Goal: Navigation & Orientation: Find specific page/section

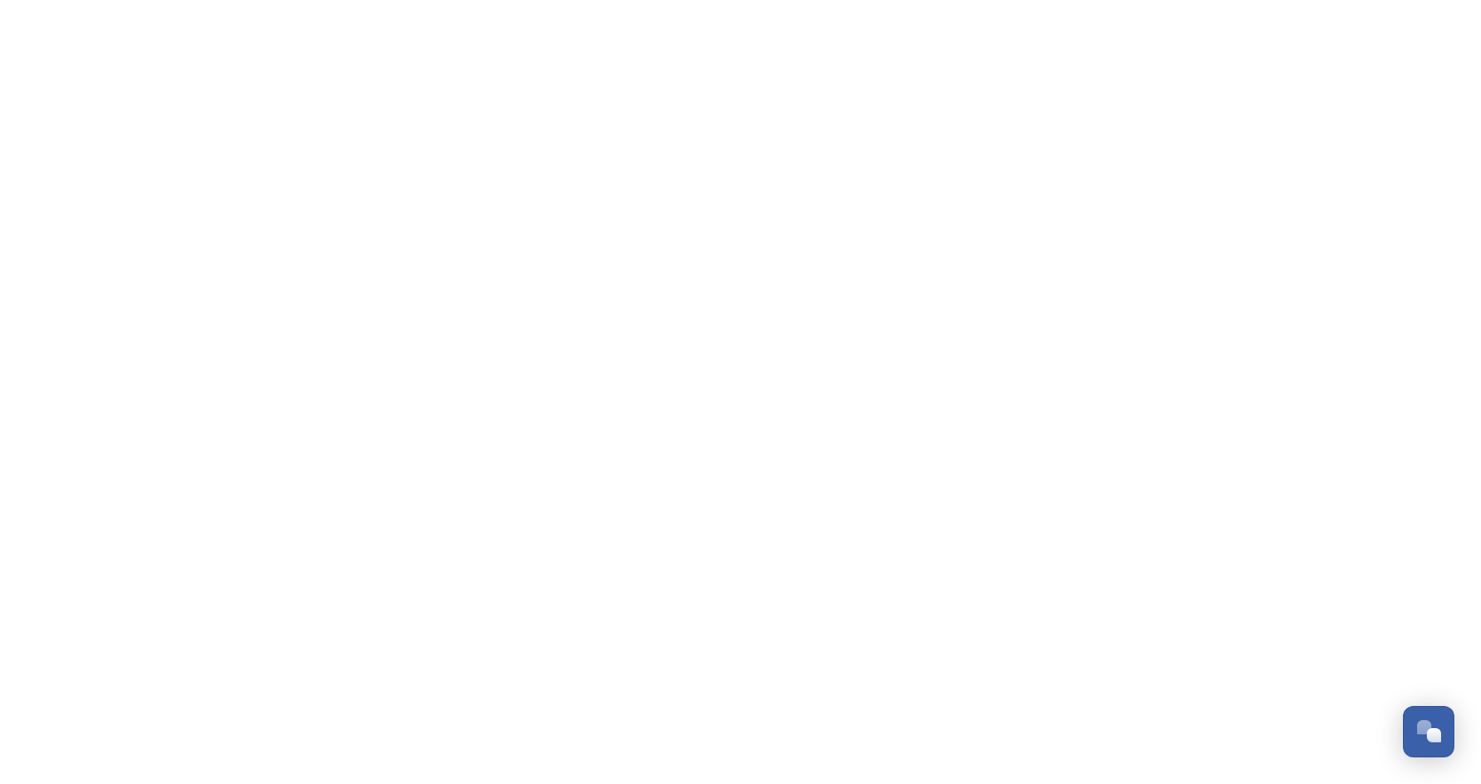
scroll to position [1, 0]
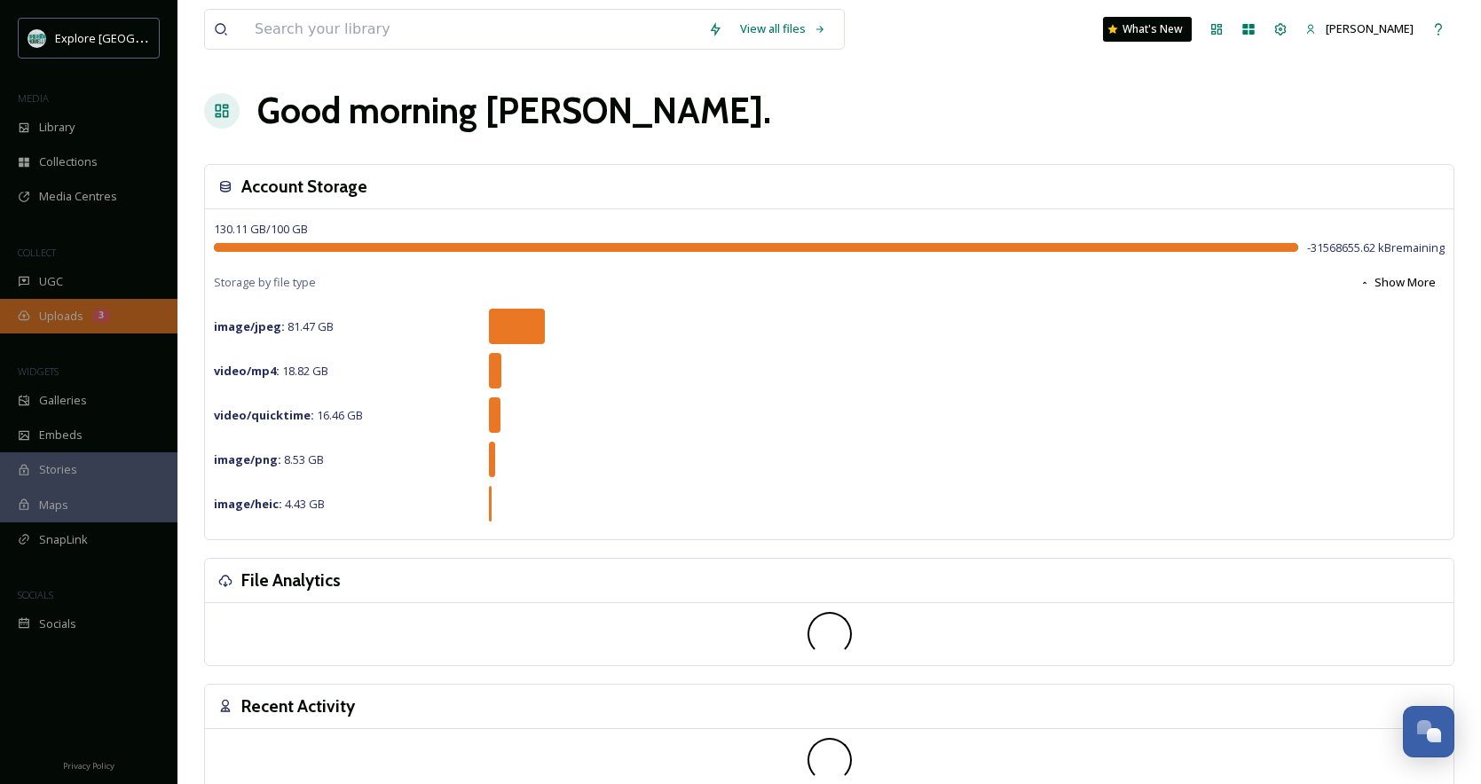
click at [89, 319] on div "Uploads 3" at bounding box center [88, 316] width 177 height 35
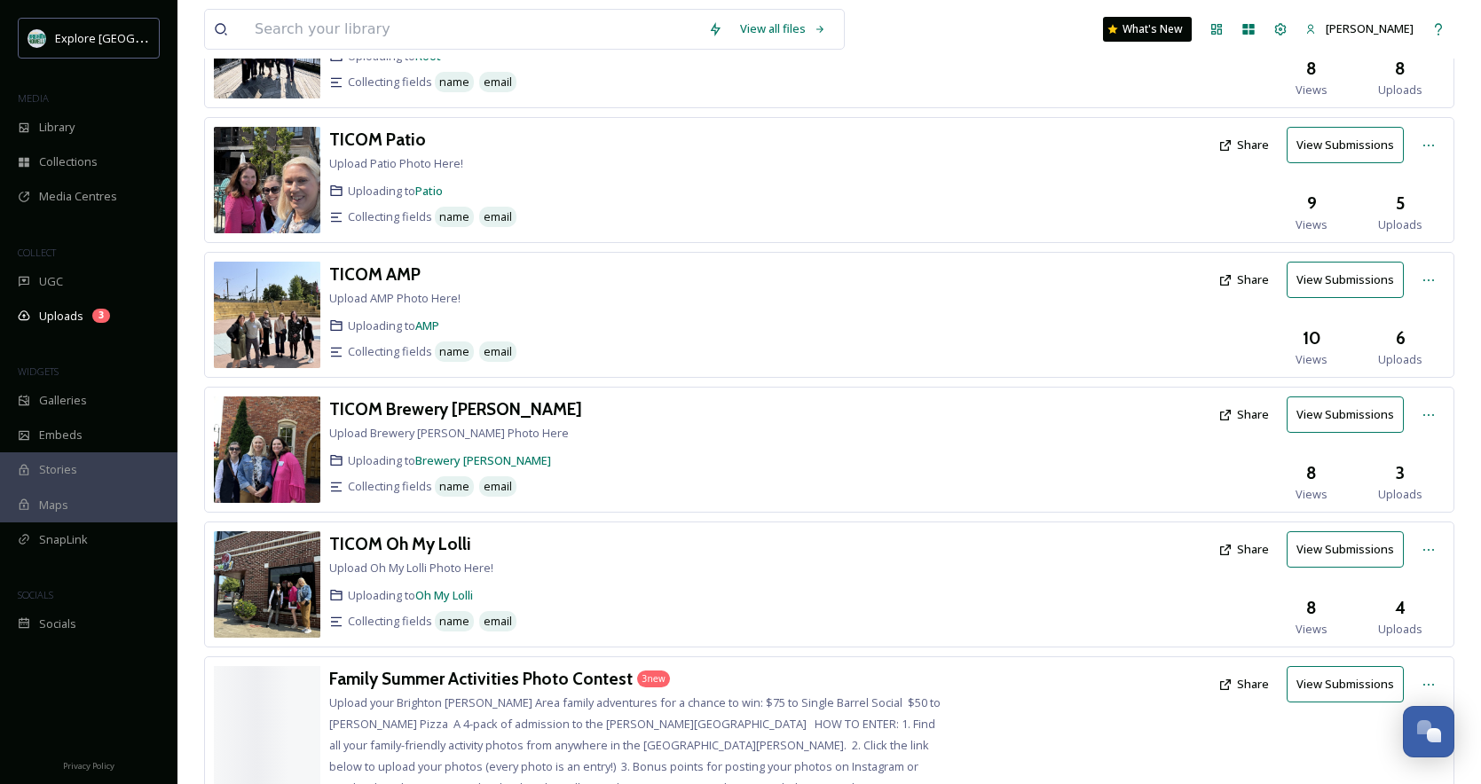
scroll to position [493, 0]
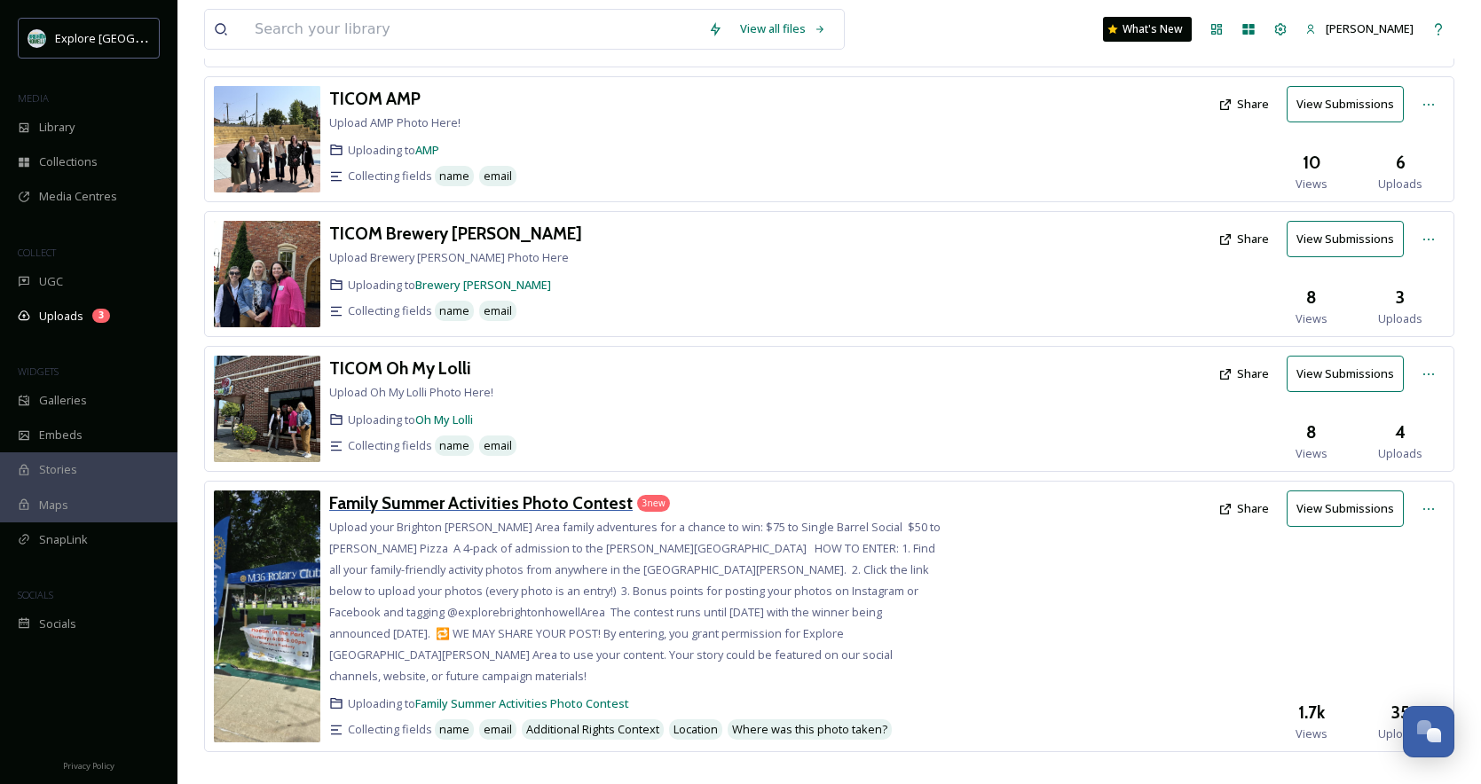
click at [544, 492] on div "Family Summer Activities Photo Contest" at bounding box center [480, 504] width 303 height 26
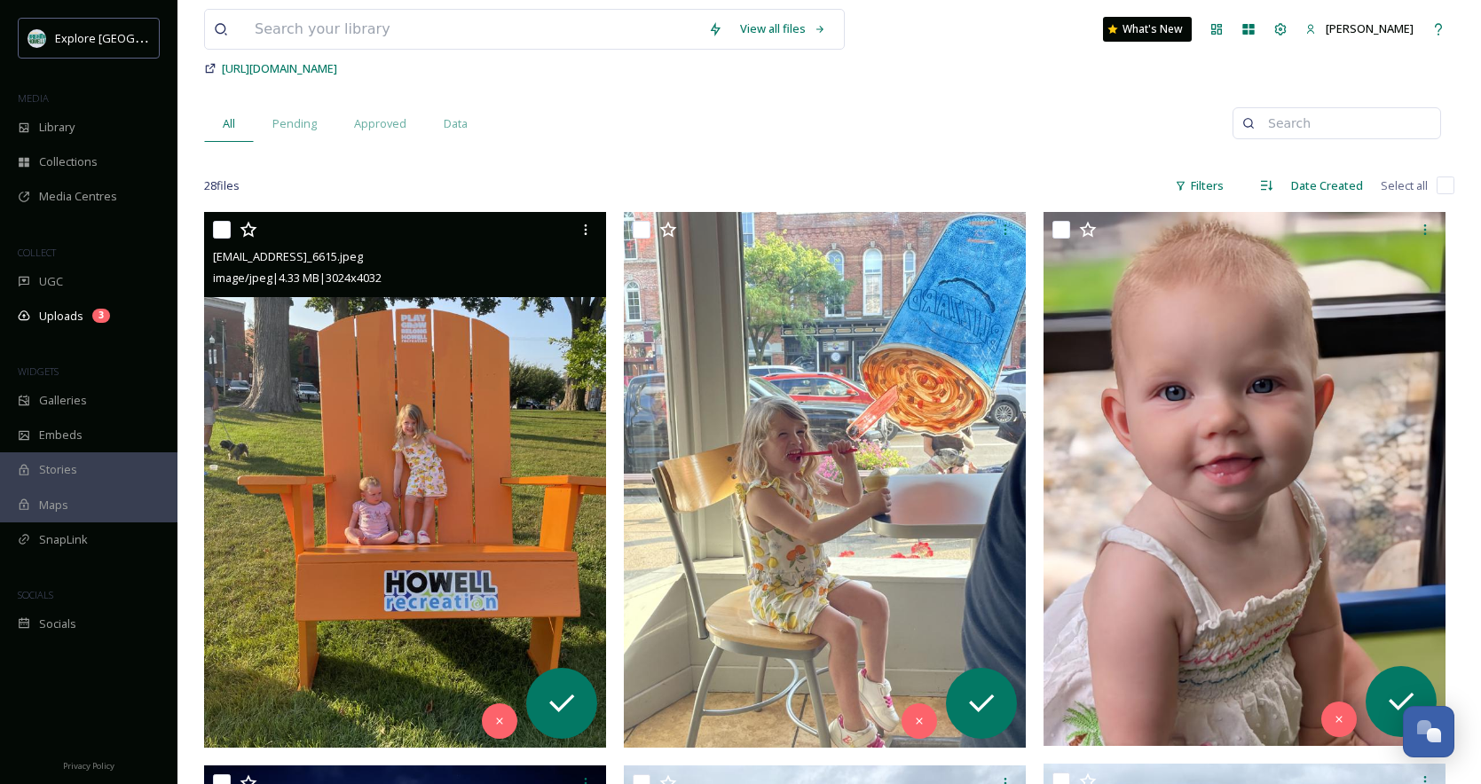
scroll to position [212, 0]
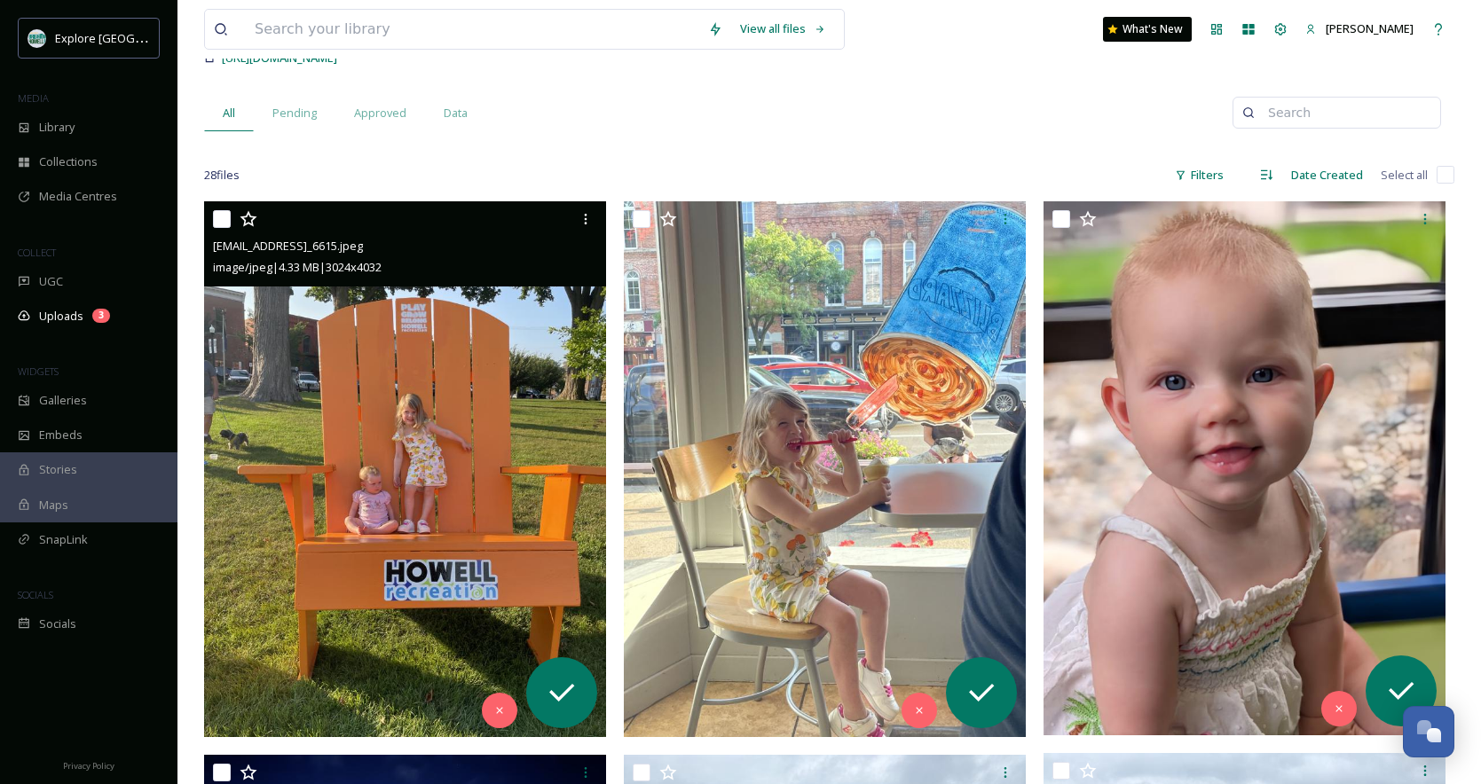
click at [529, 492] on img at bounding box center [405, 469] width 402 height 536
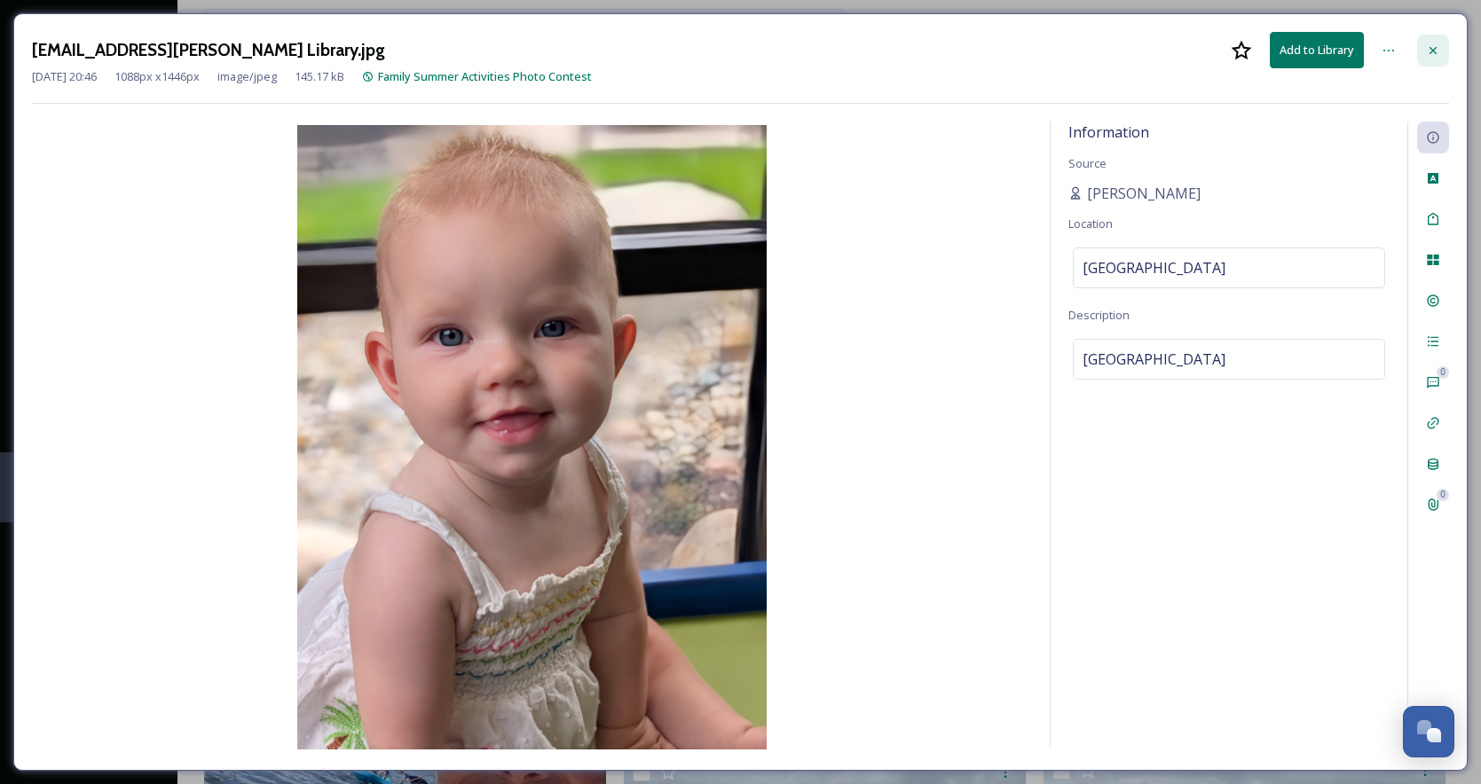
click at [1432, 49] on icon at bounding box center [1432, 49] width 7 height 7
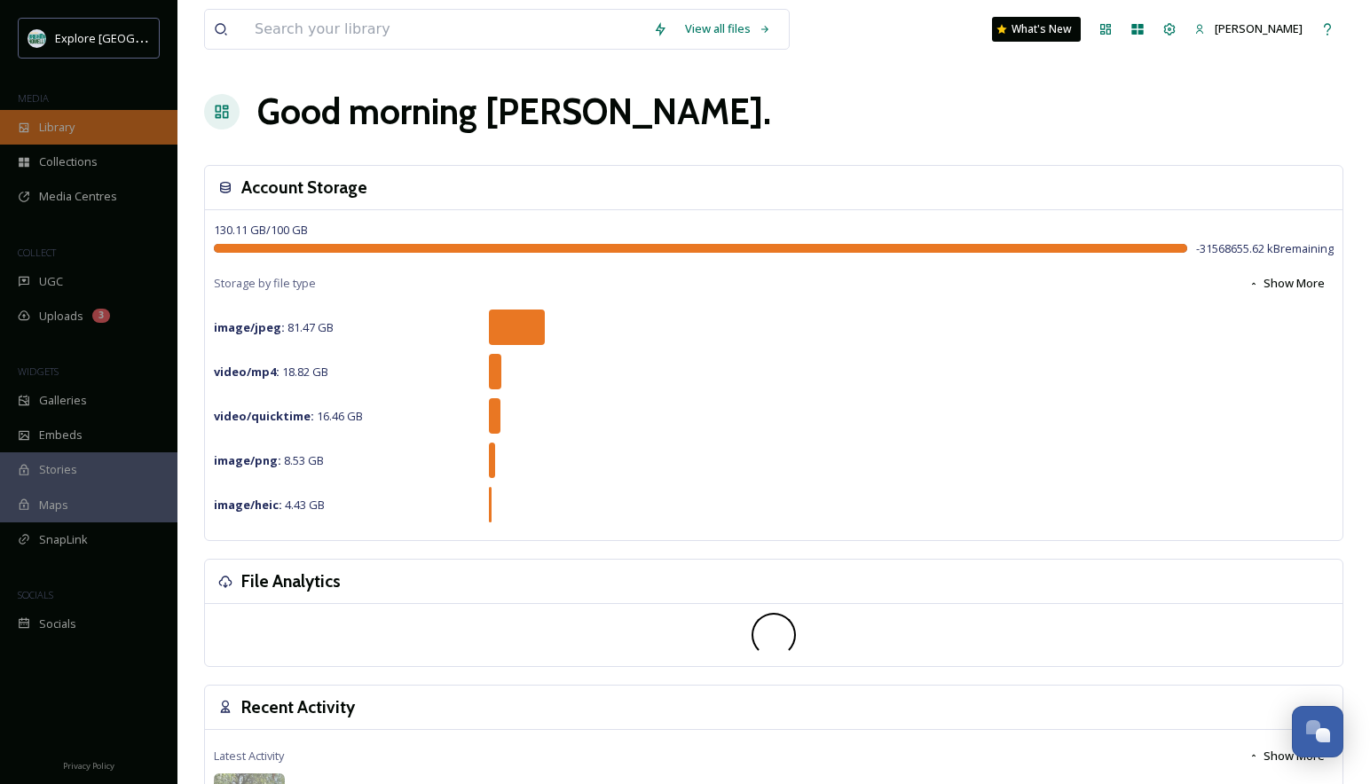
click at [78, 141] on div "Library" at bounding box center [88, 127] width 177 height 35
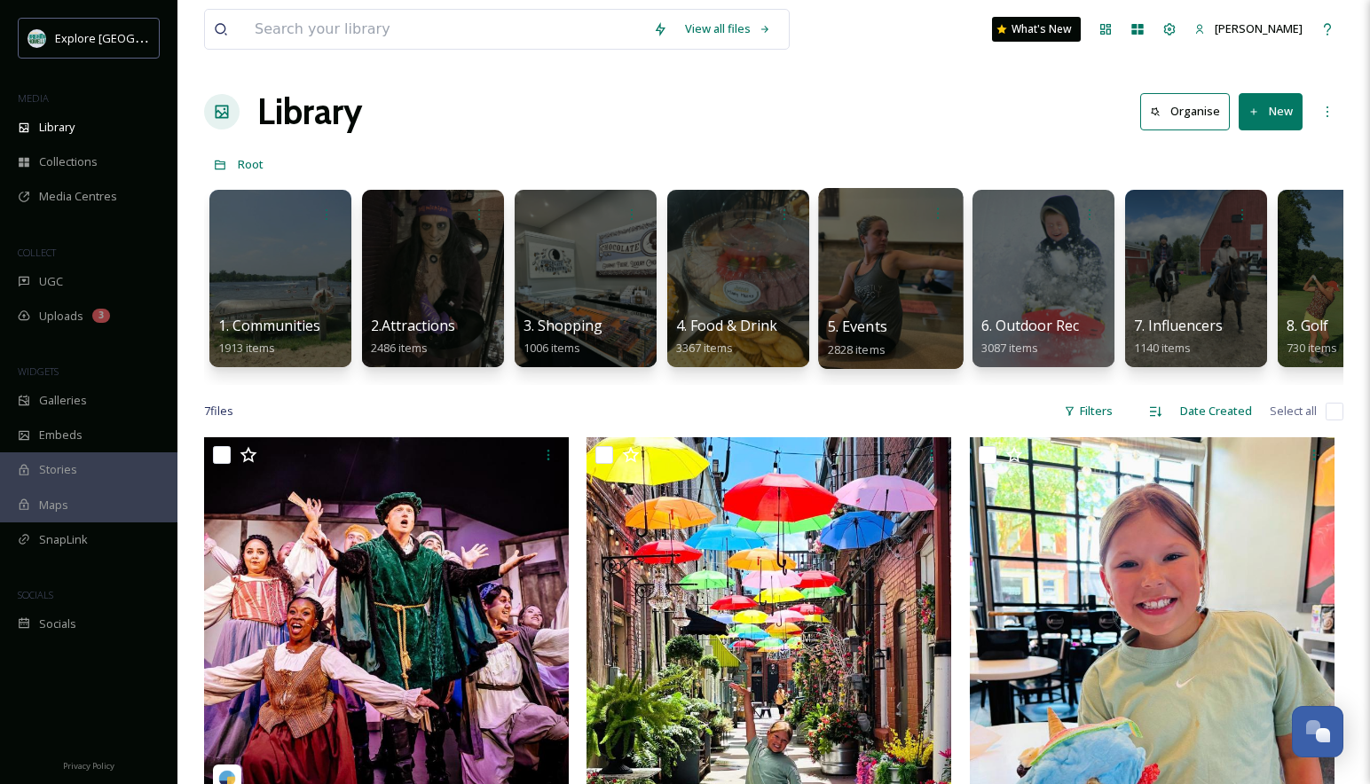
click at [858, 250] on div at bounding box center [890, 278] width 145 height 181
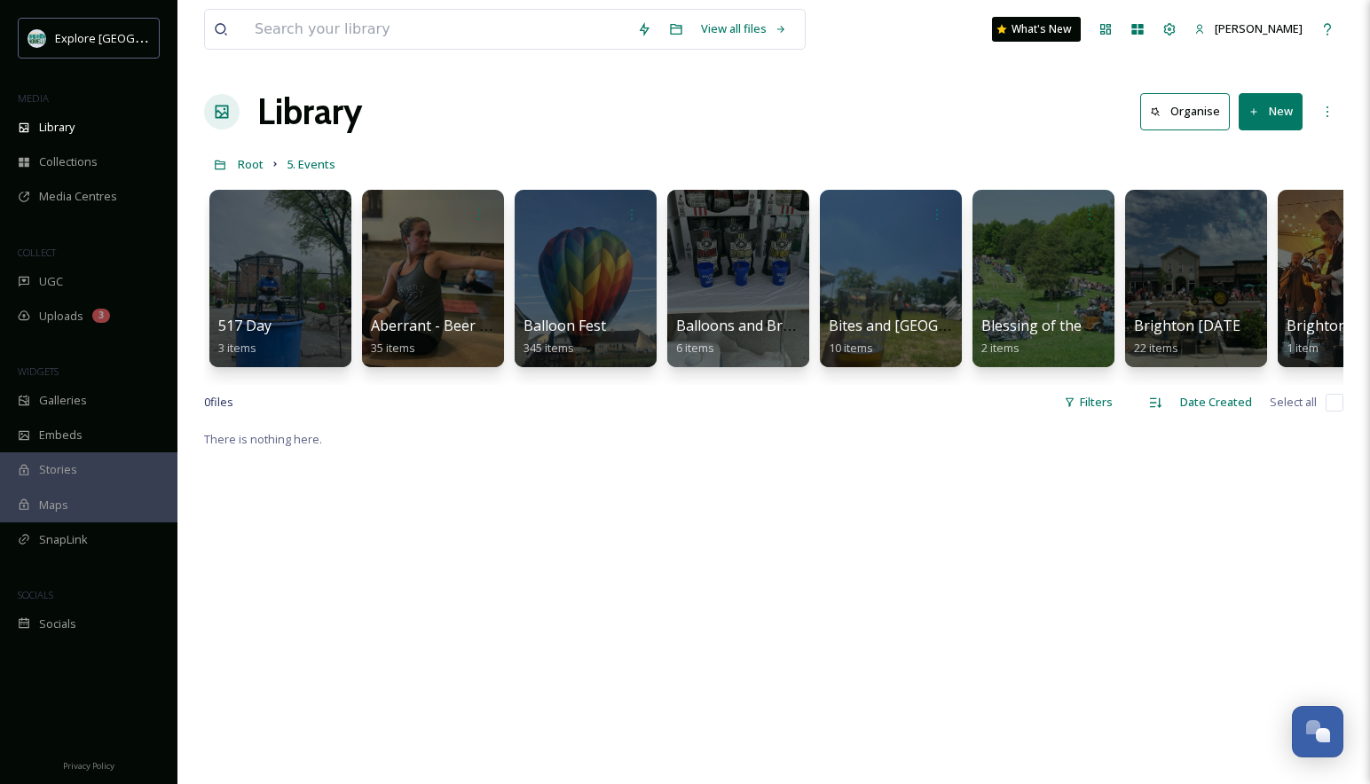
click at [816, 117] on div "Library Organise New" at bounding box center [773, 111] width 1139 height 53
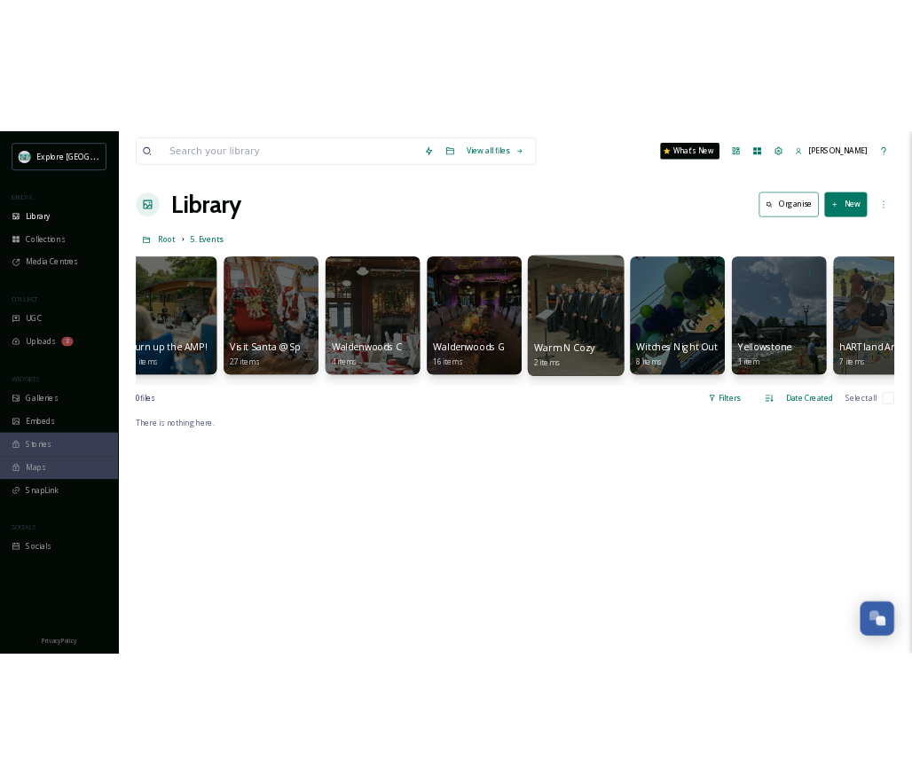
scroll to position [0, 6892]
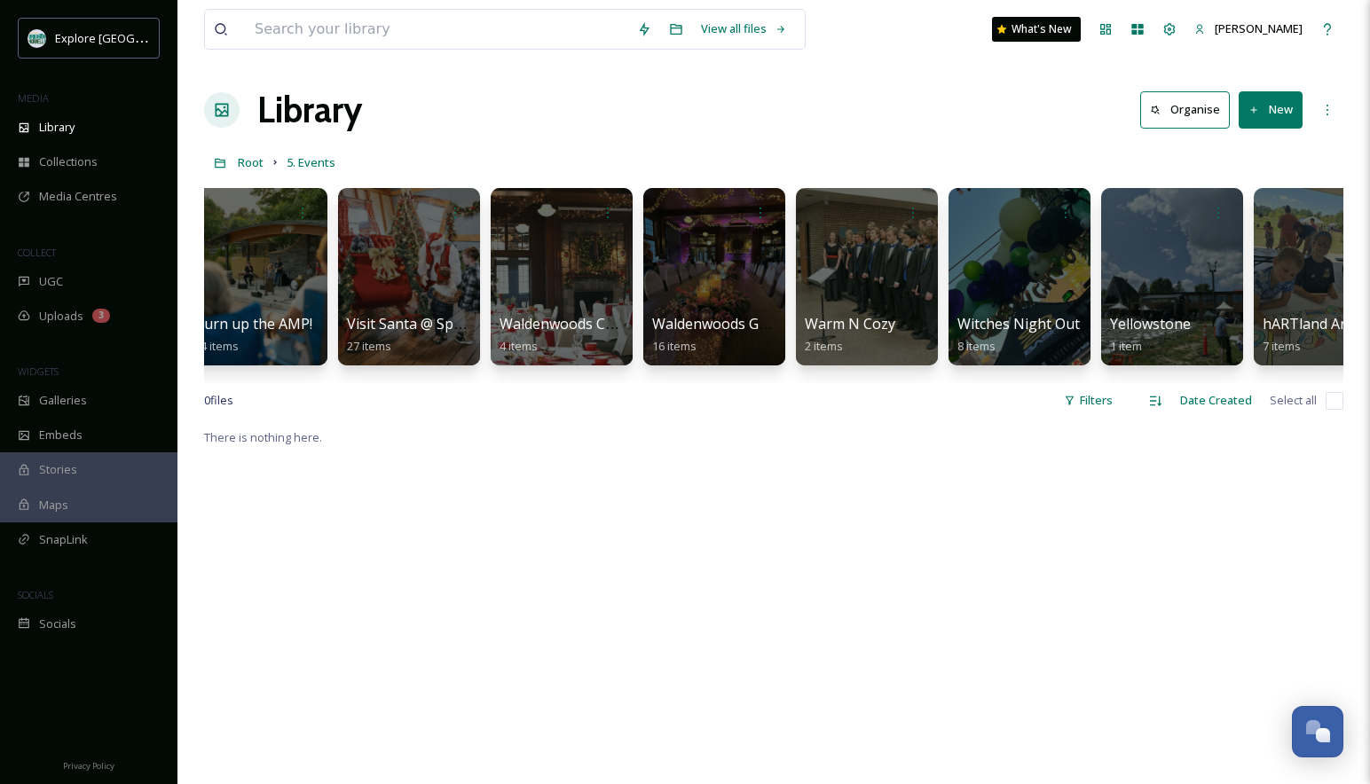
click at [745, 83] on div "Library Organise New" at bounding box center [773, 109] width 1139 height 53
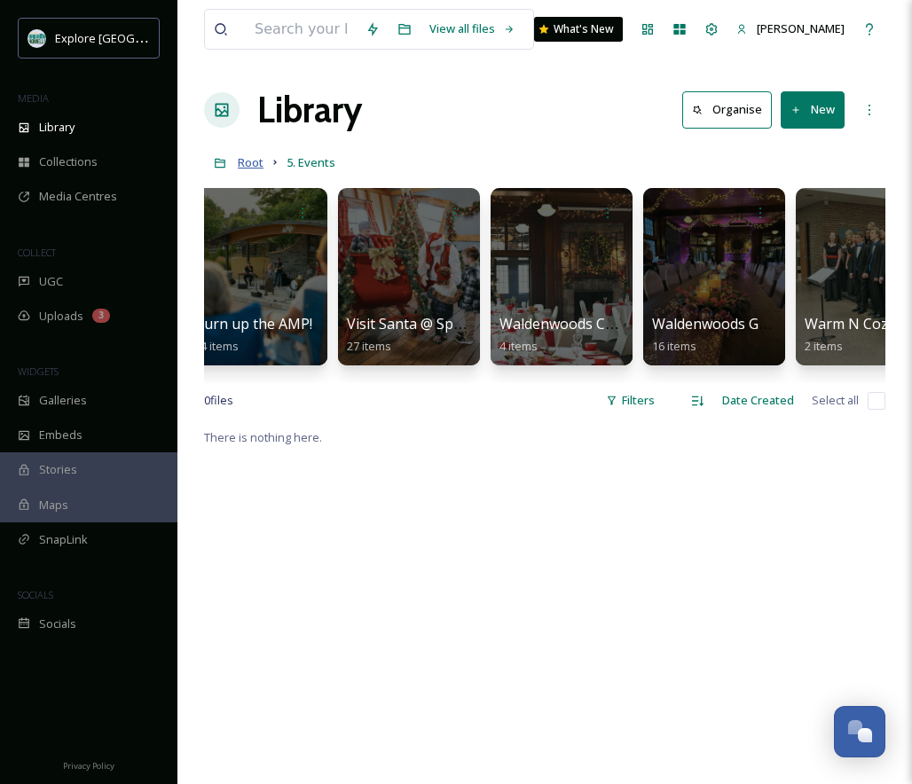
click at [260, 159] on span "Root" at bounding box center [251, 162] width 26 height 16
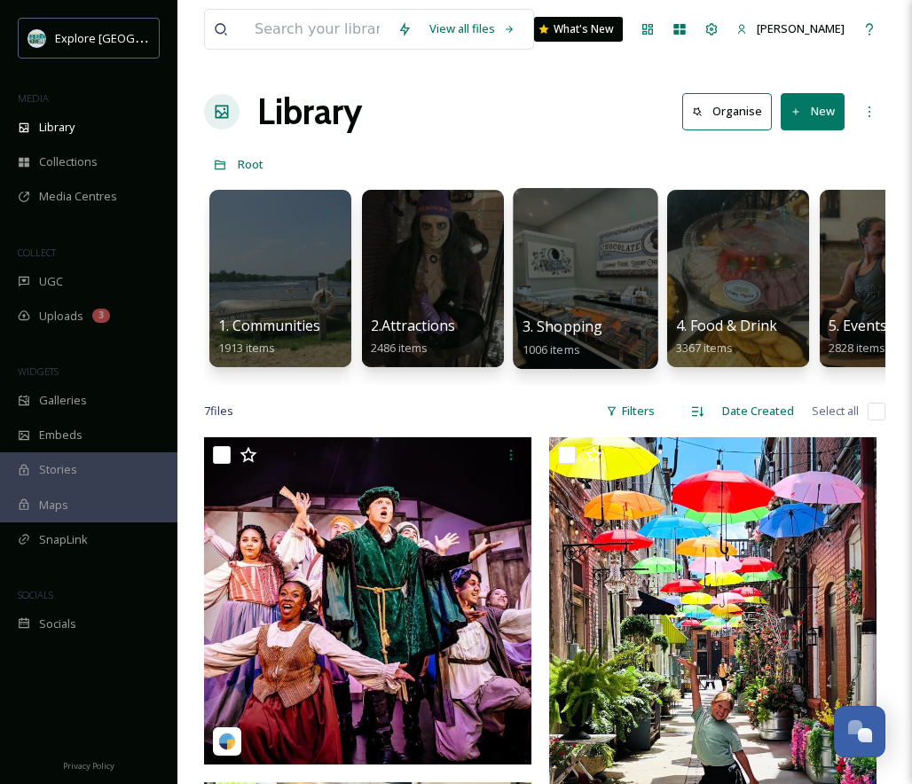
click at [630, 296] on div at bounding box center [585, 278] width 145 height 181
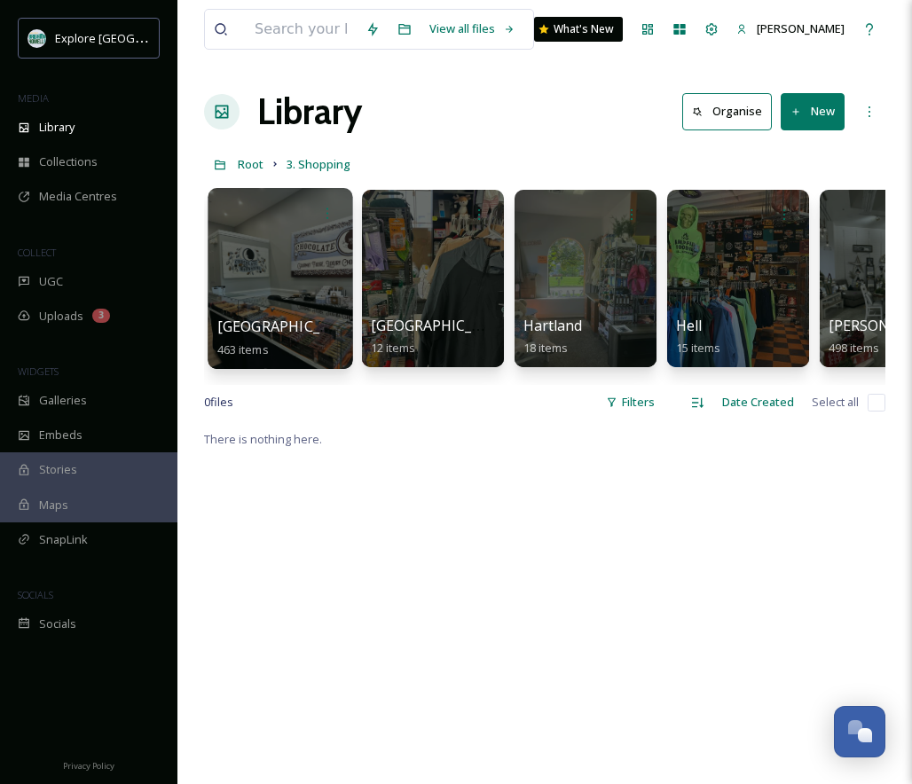
click at [279, 247] on div at bounding box center [280, 278] width 145 height 181
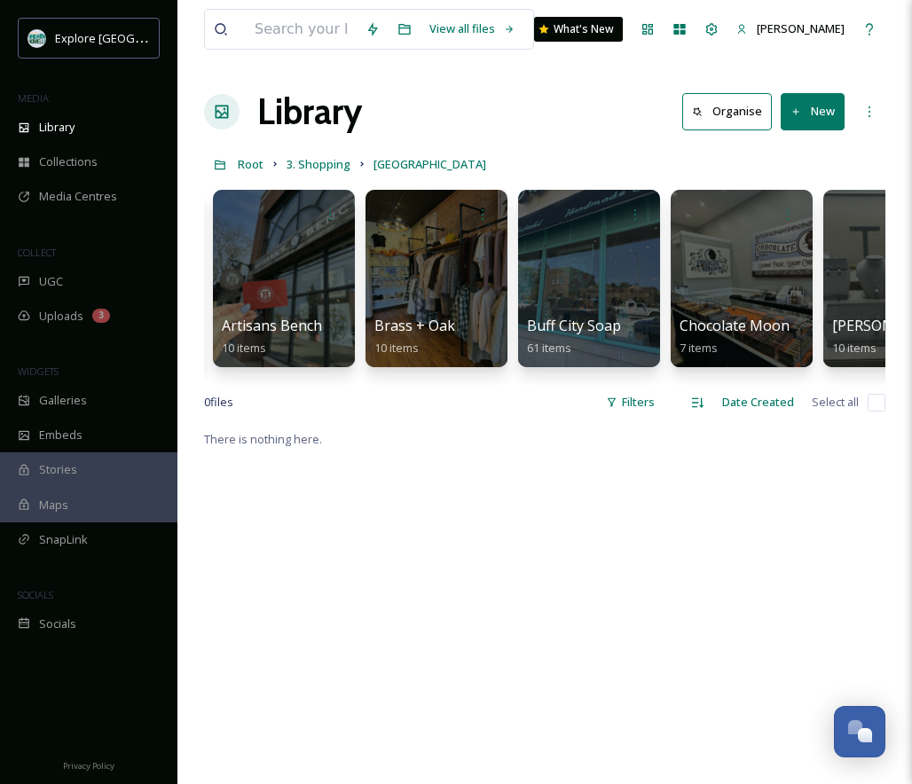
scroll to position [0, 162]
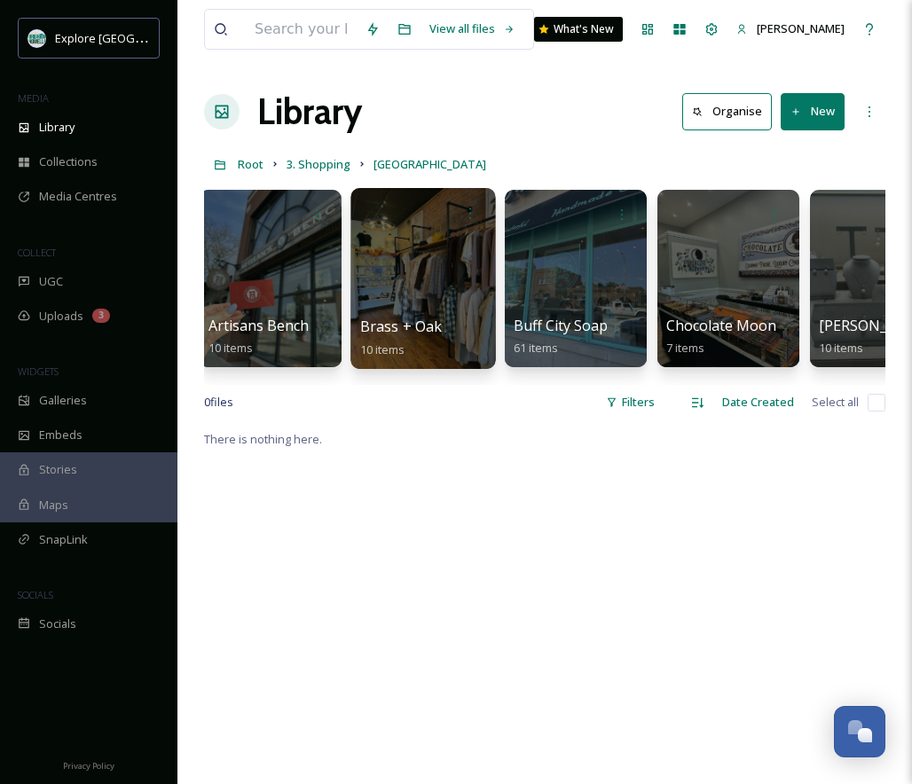
click at [383, 264] on div at bounding box center [422, 278] width 145 height 181
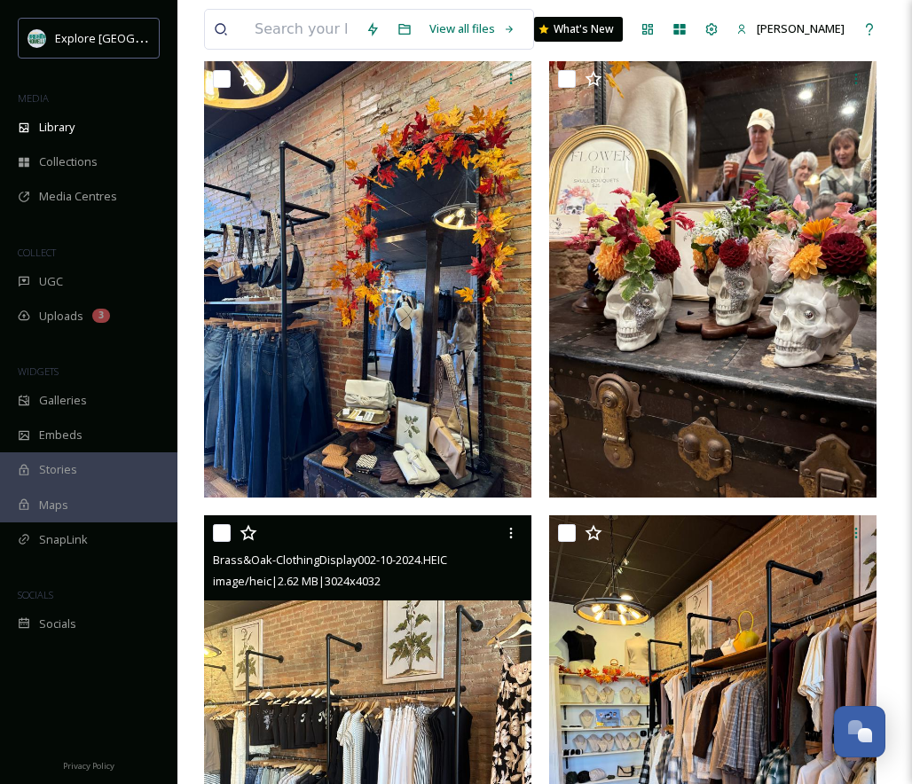
scroll to position [1527, 0]
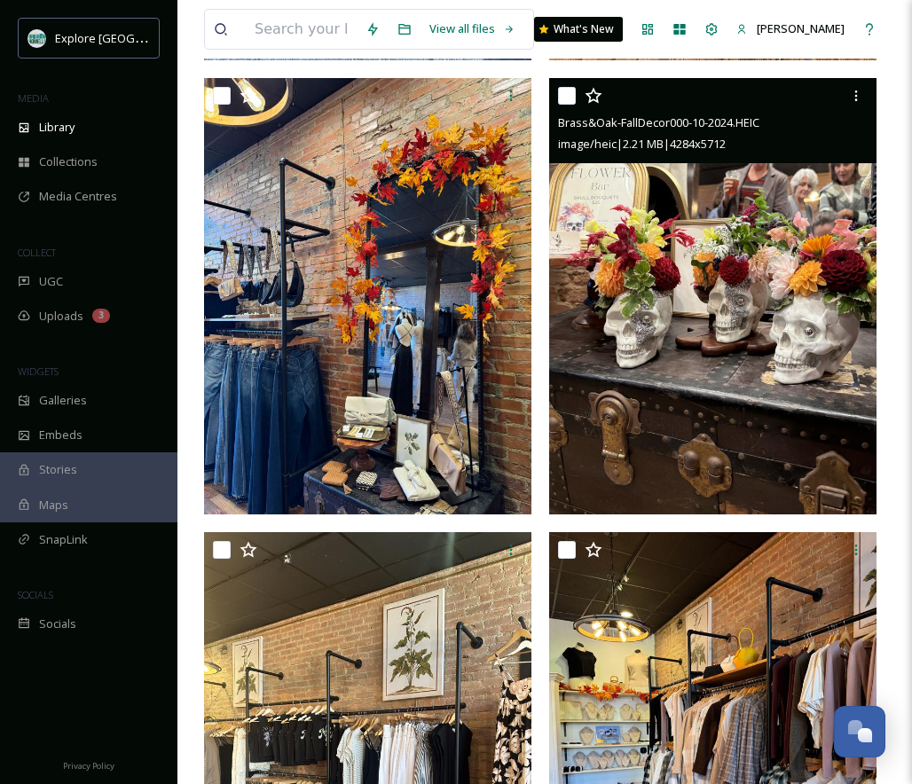
click at [734, 277] on img at bounding box center [712, 296] width 327 height 437
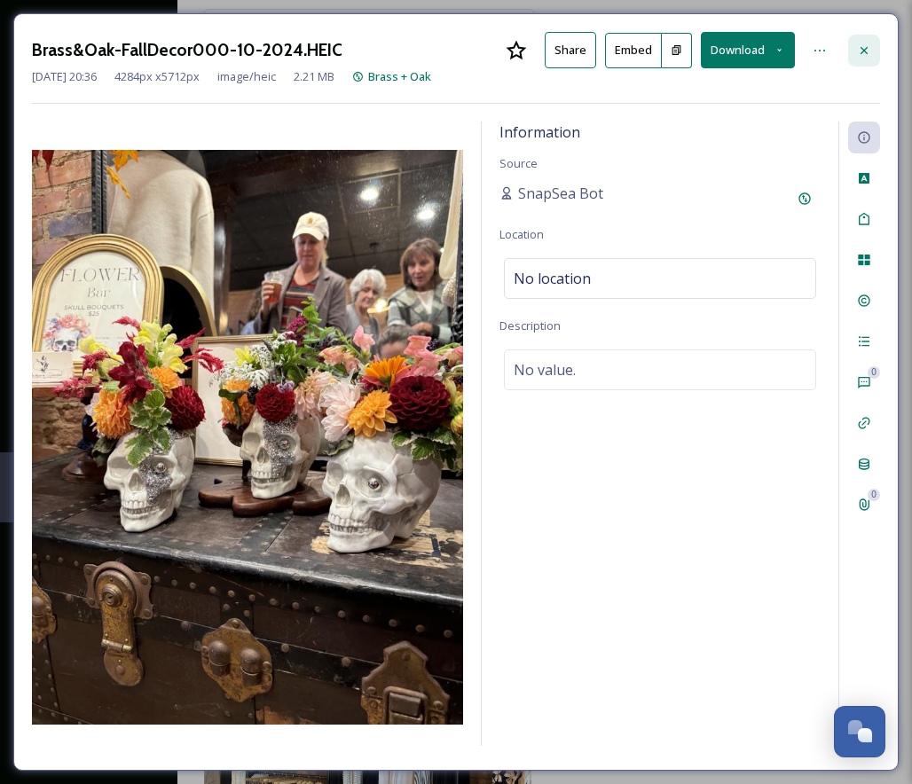
click at [862, 51] on icon at bounding box center [864, 49] width 7 height 7
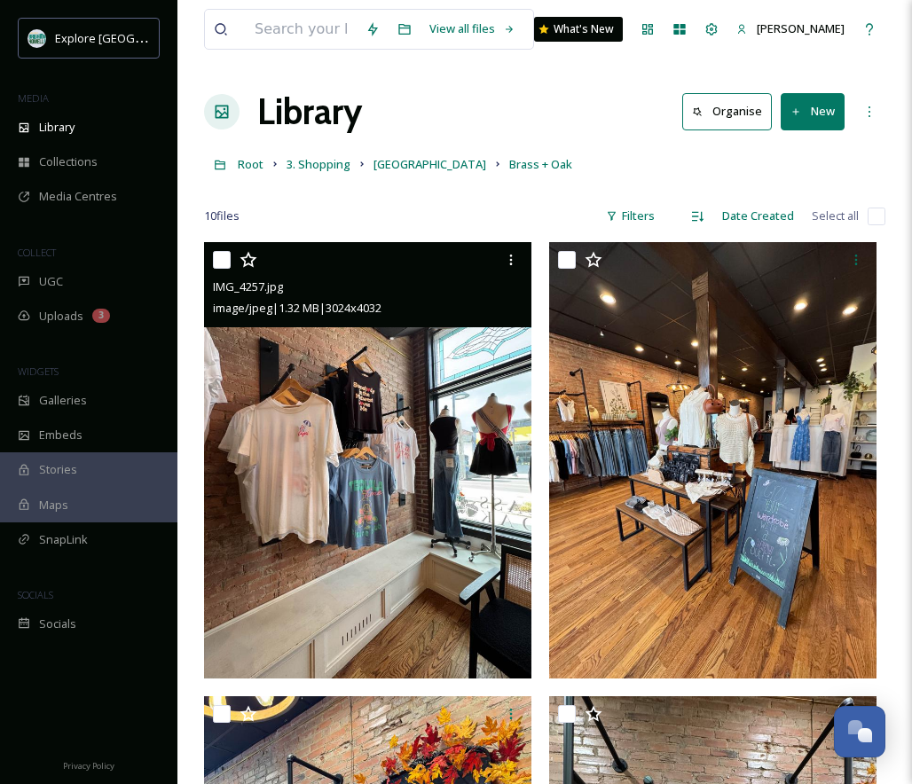
click at [374, 408] on img at bounding box center [367, 460] width 327 height 437
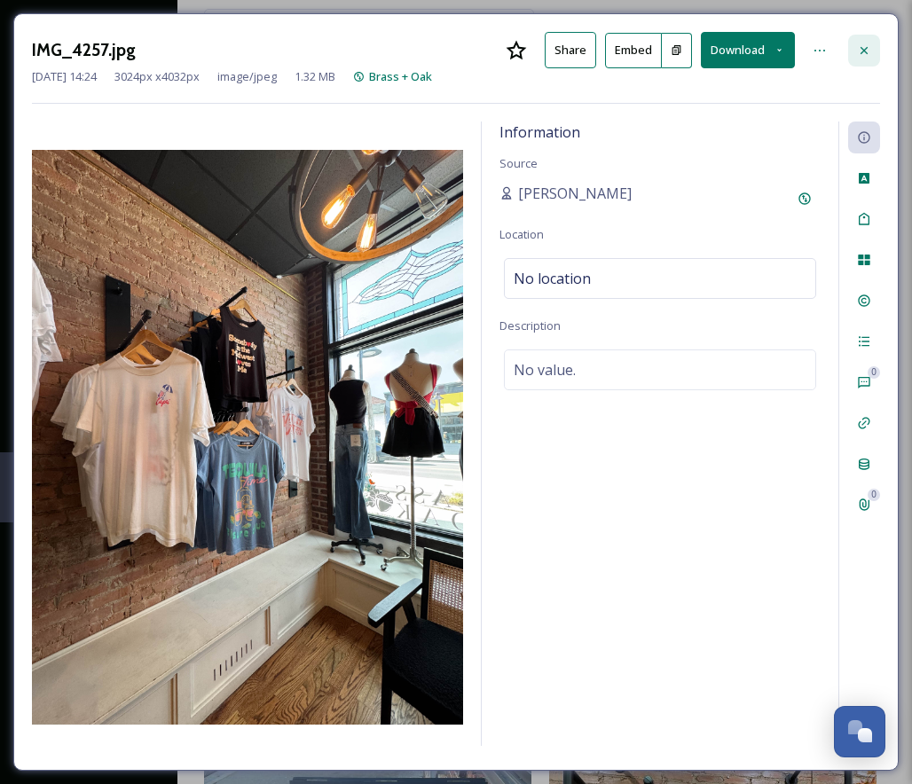
click at [862, 44] on icon at bounding box center [864, 50] width 14 height 14
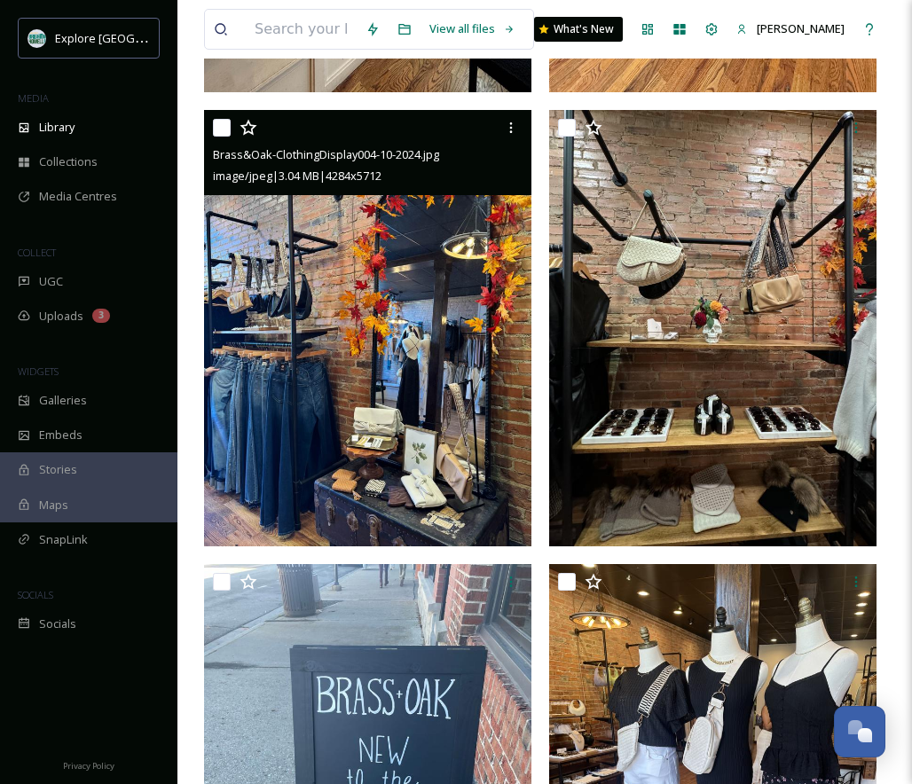
scroll to position [647, 0]
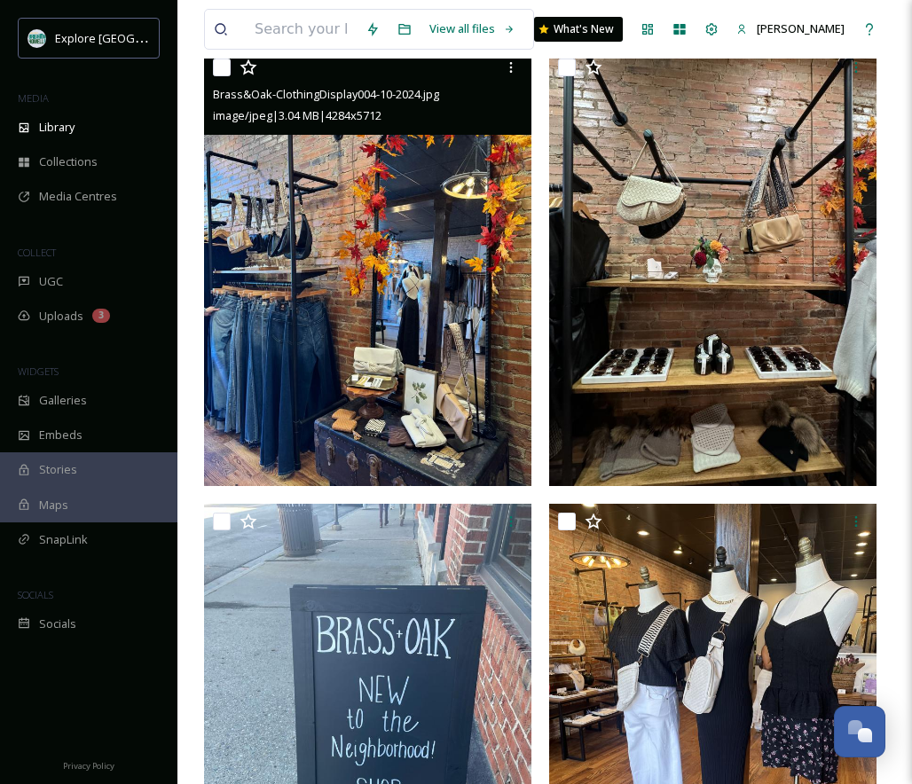
click at [444, 345] on img at bounding box center [367, 268] width 327 height 437
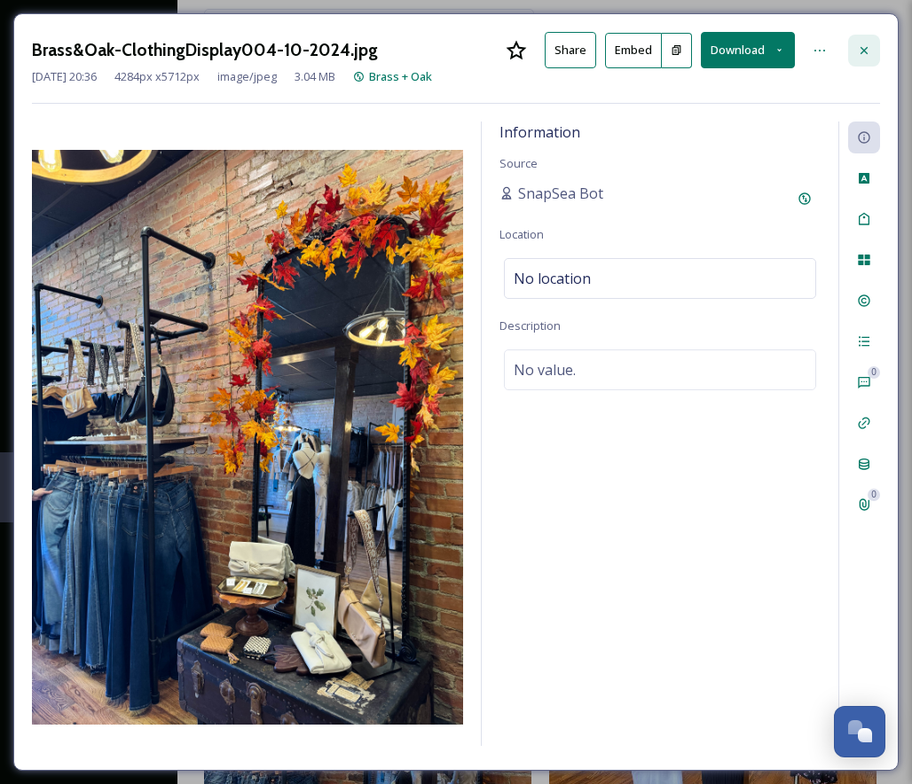
click at [859, 47] on icon at bounding box center [864, 50] width 14 height 14
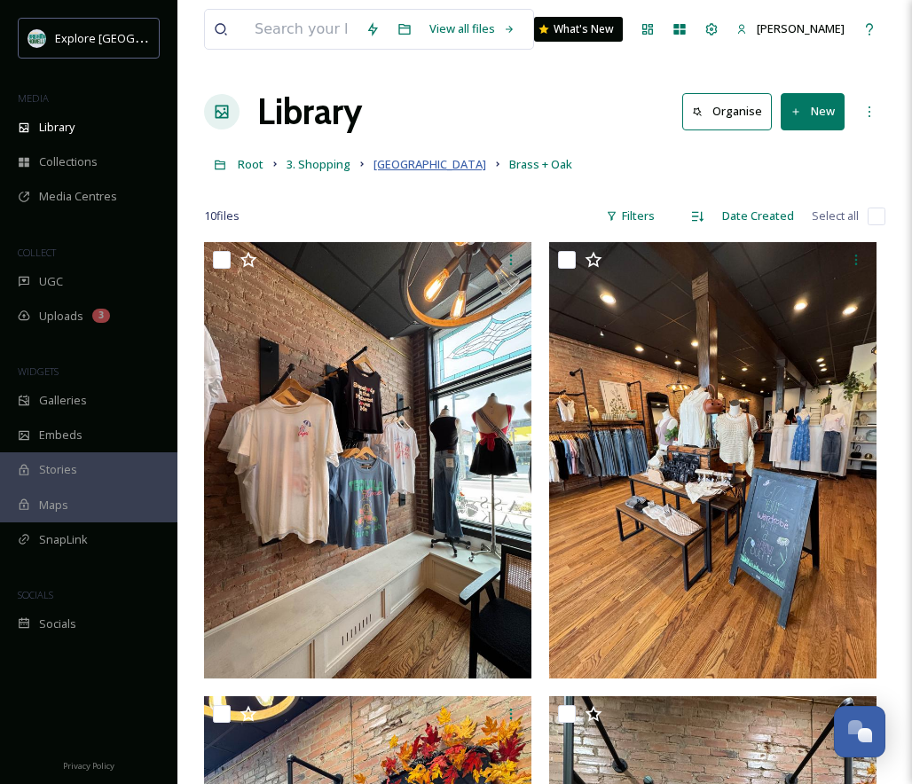
click at [399, 169] on span "[GEOGRAPHIC_DATA]" at bounding box center [430, 164] width 113 height 16
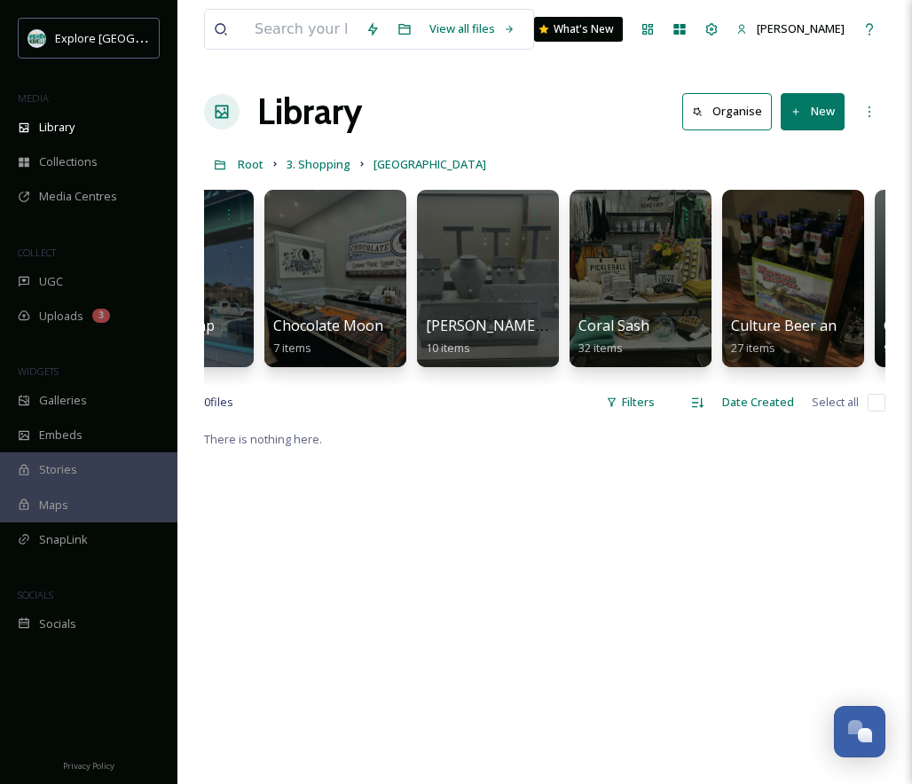
scroll to position [0, 646]
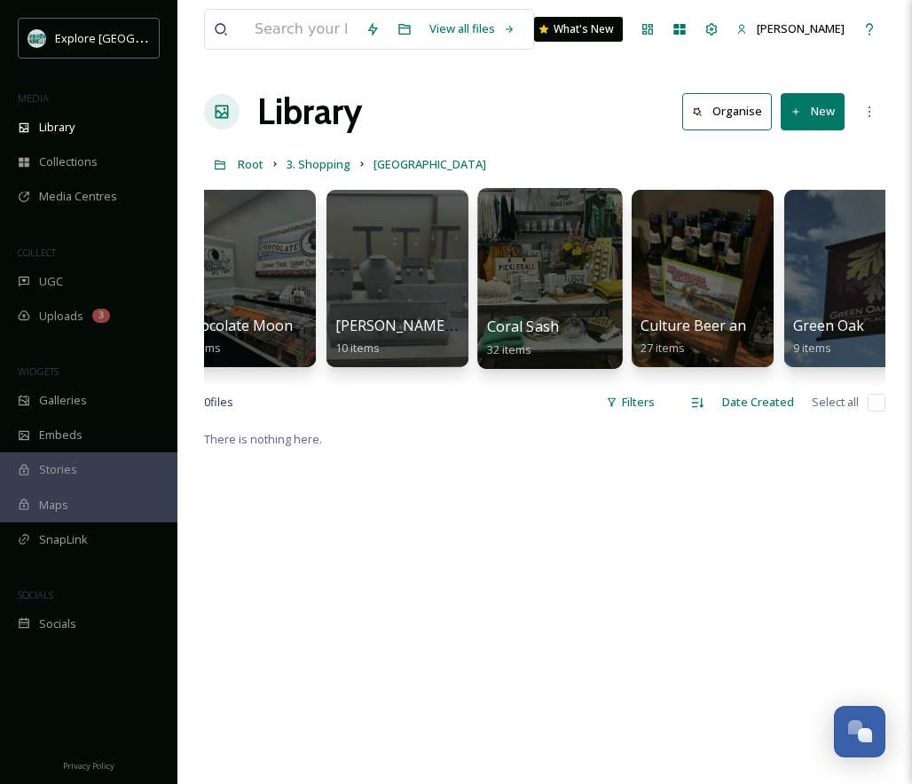
click at [534, 295] on div at bounding box center [549, 278] width 145 height 181
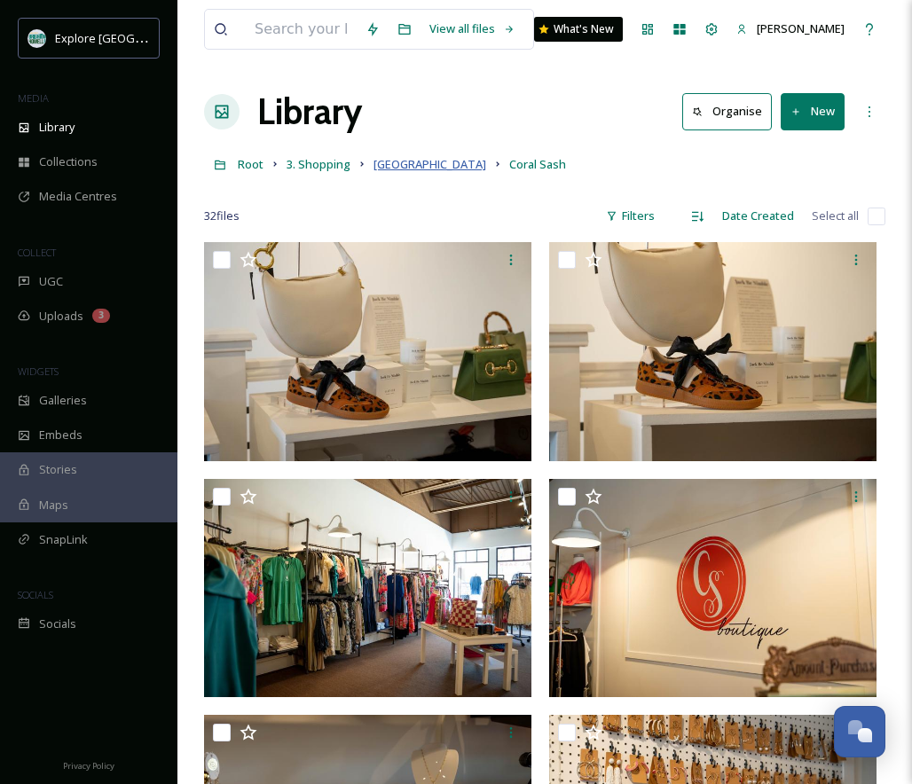
click at [403, 170] on span "[GEOGRAPHIC_DATA]" at bounding box center [430, 164] width 113 height 16
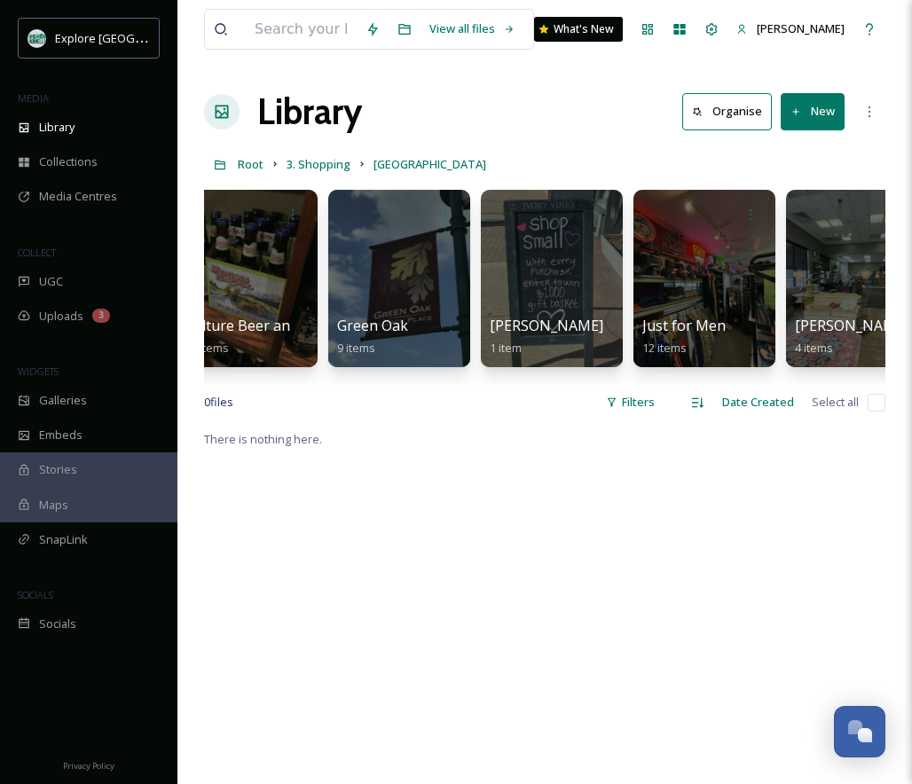
scroll to position [0, 1319]
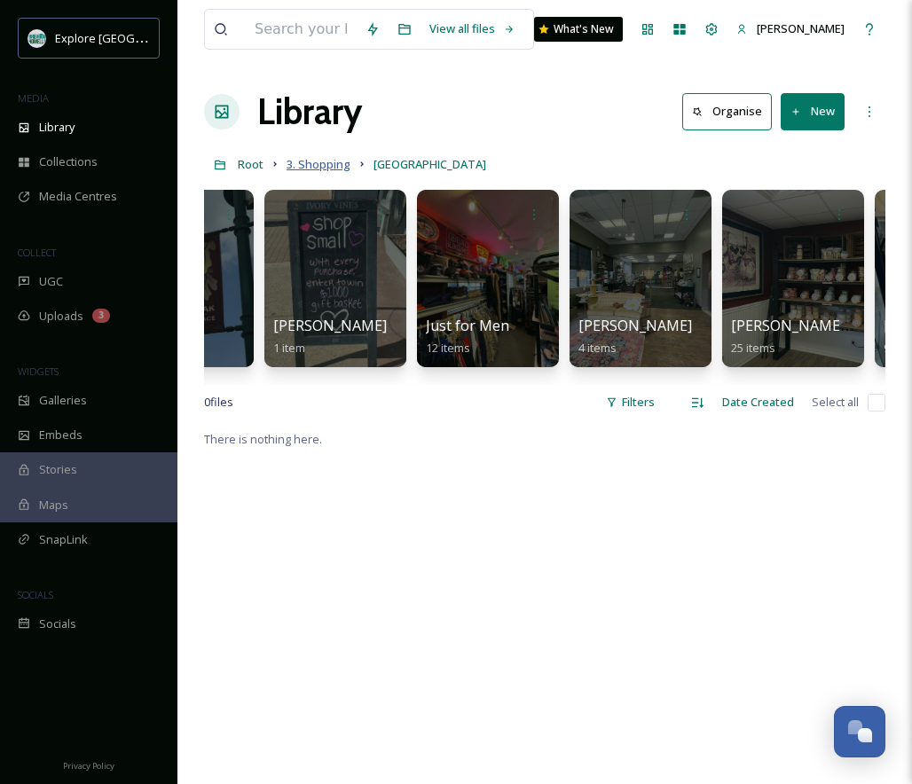
click at [295, 167] on span "3. Shopping" at bounding box center [319, 164] width 64 height 16
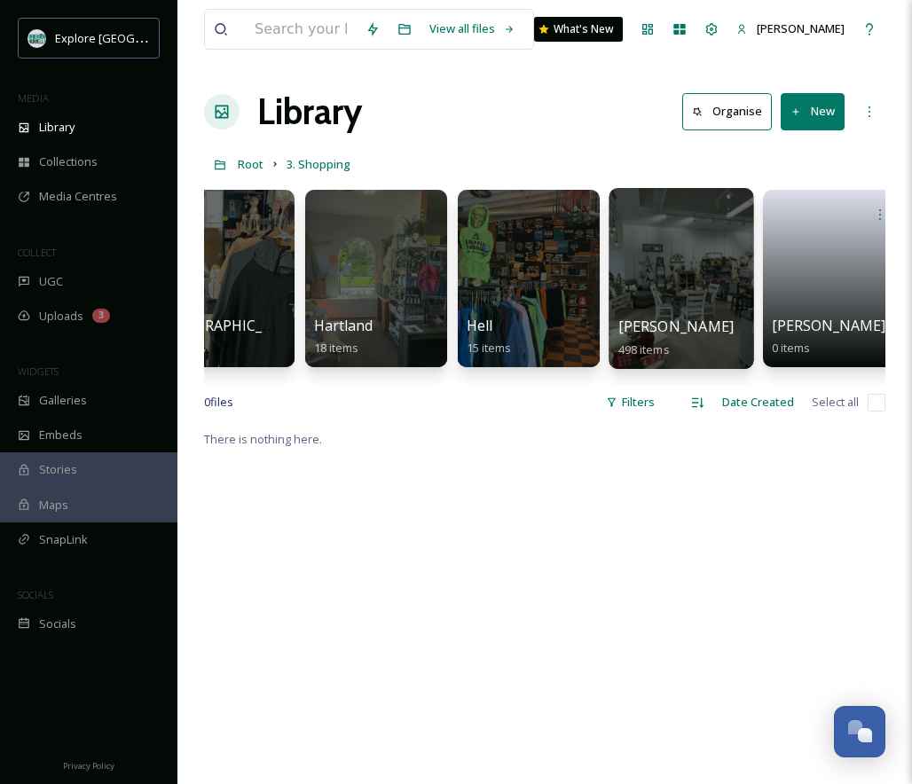
scroll to position [0, 234]
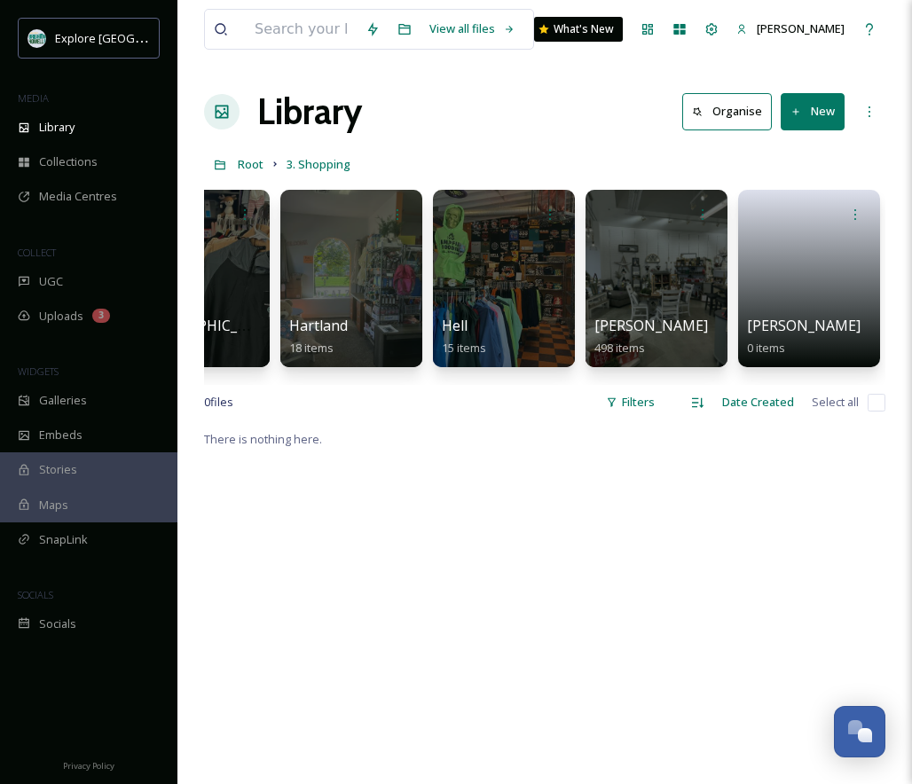
click at [237, 171] on link at bounding box center [221, 164] width 34 height 34
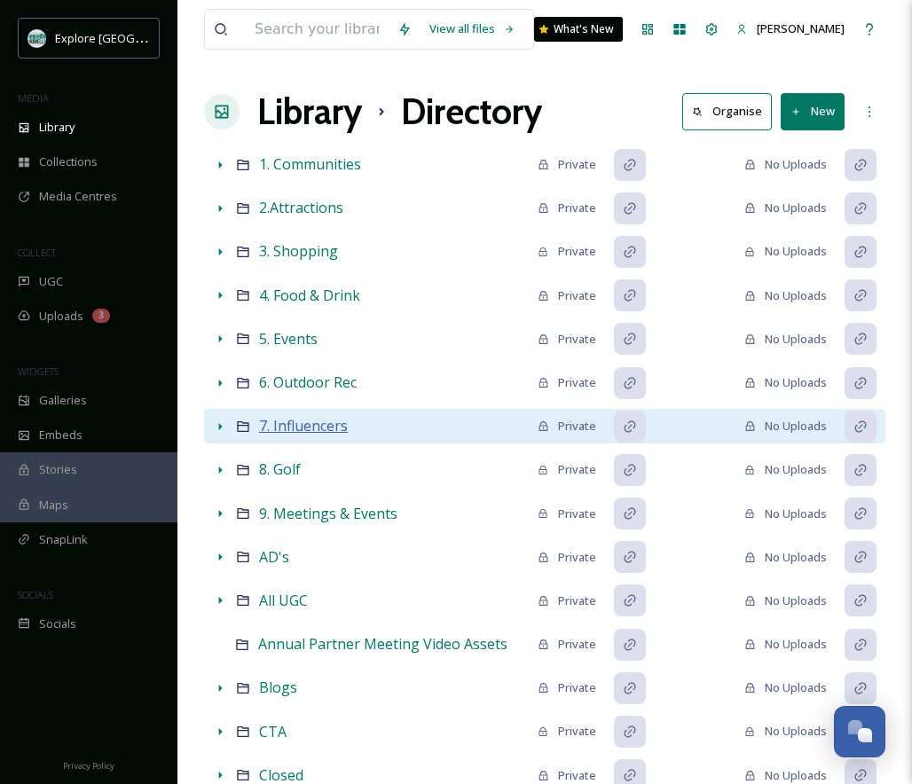
click at [309, 425] on span "7. Influencers" at bounding box center [303, 426] width 89 height 20
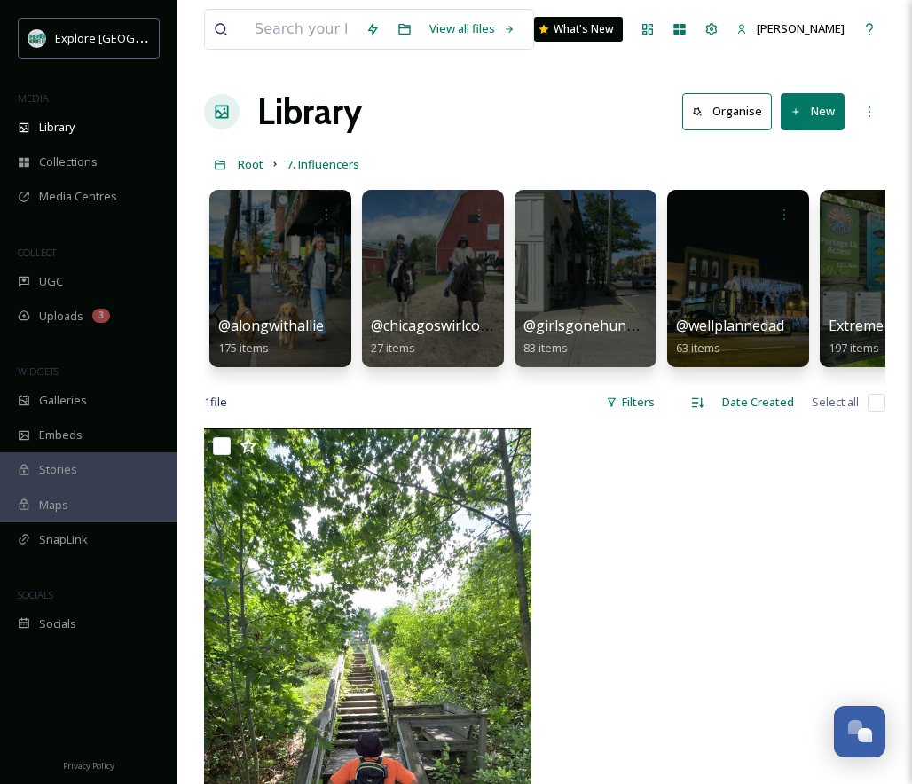
click at [659, 474] on div at bounding box center [717, 723] width 336 height 589
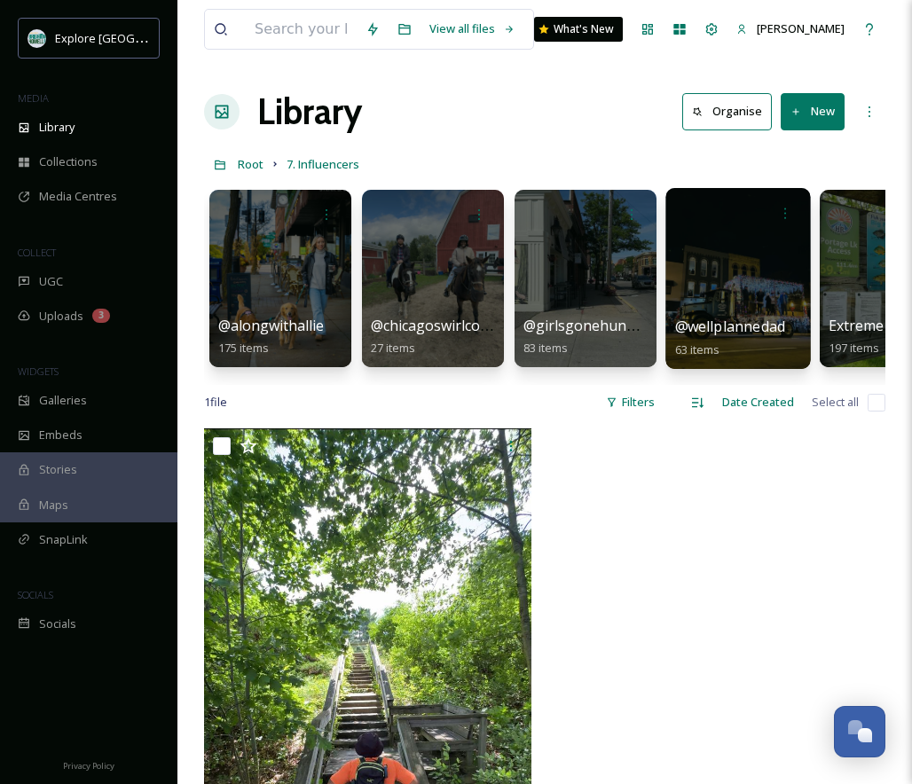
click at [733, 284] on div at bounding box center [737, 278] width 145 height 181
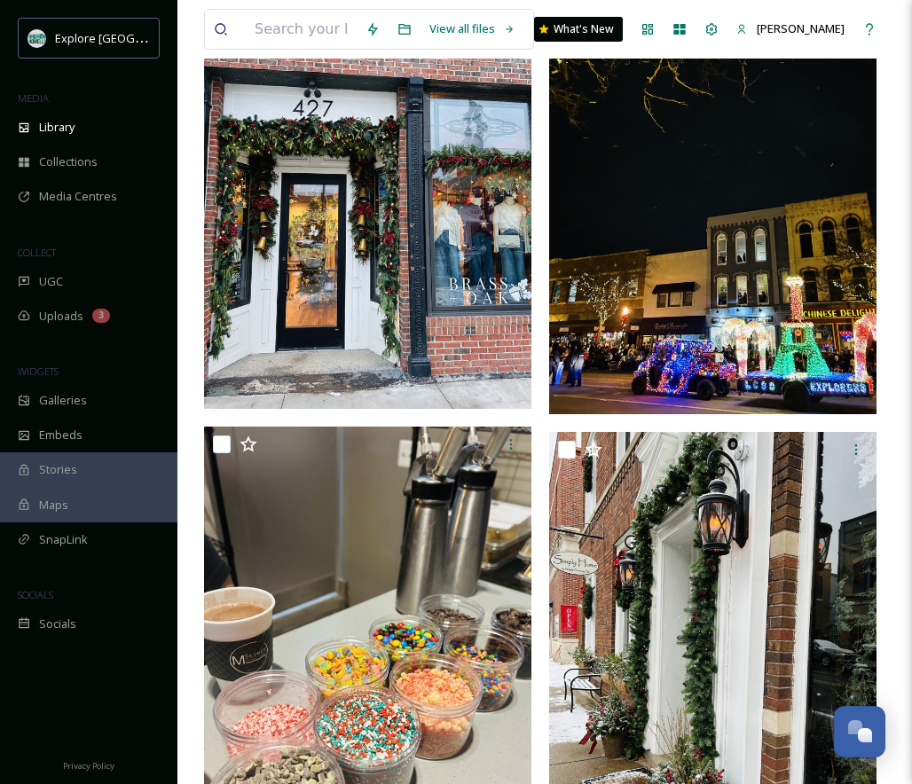
click at [471, 319] on img at bounding box center [367, 190] width 327 height 437
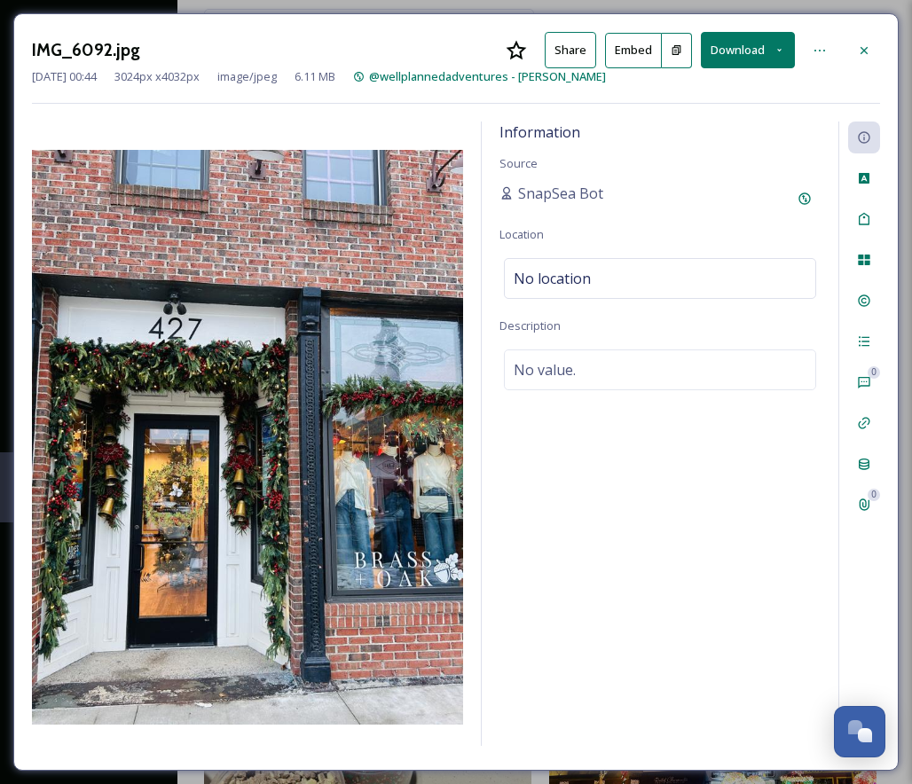
click at [681, 50] on icon at bounding box center [677, 50] width 12 height 12
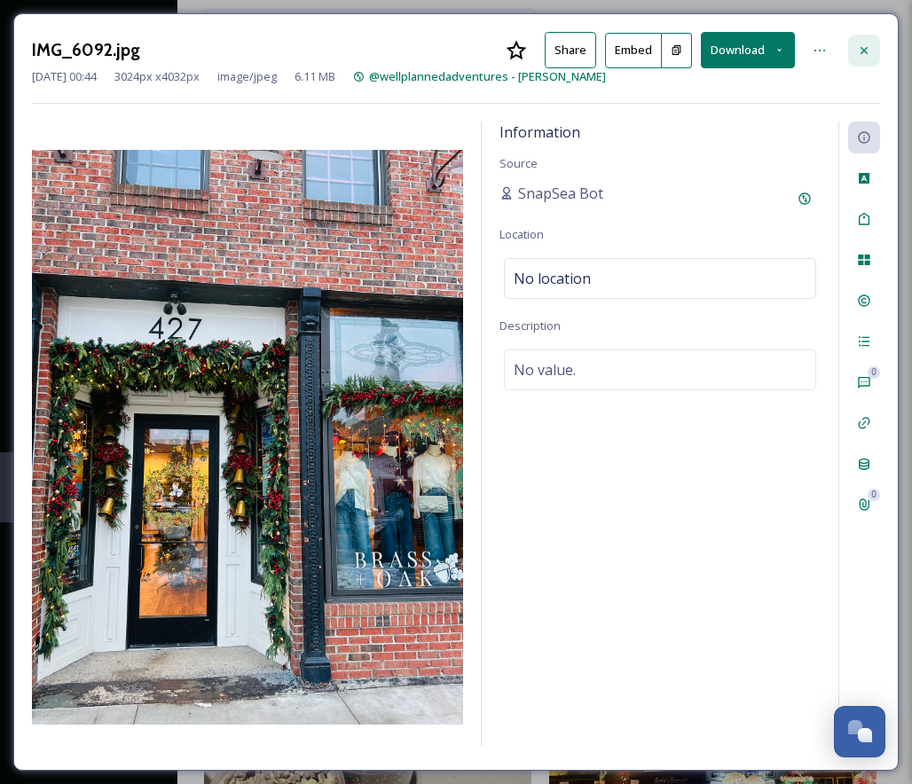
click at [867, 47] on icon at bounding box center [864, 49] width 7 height 7
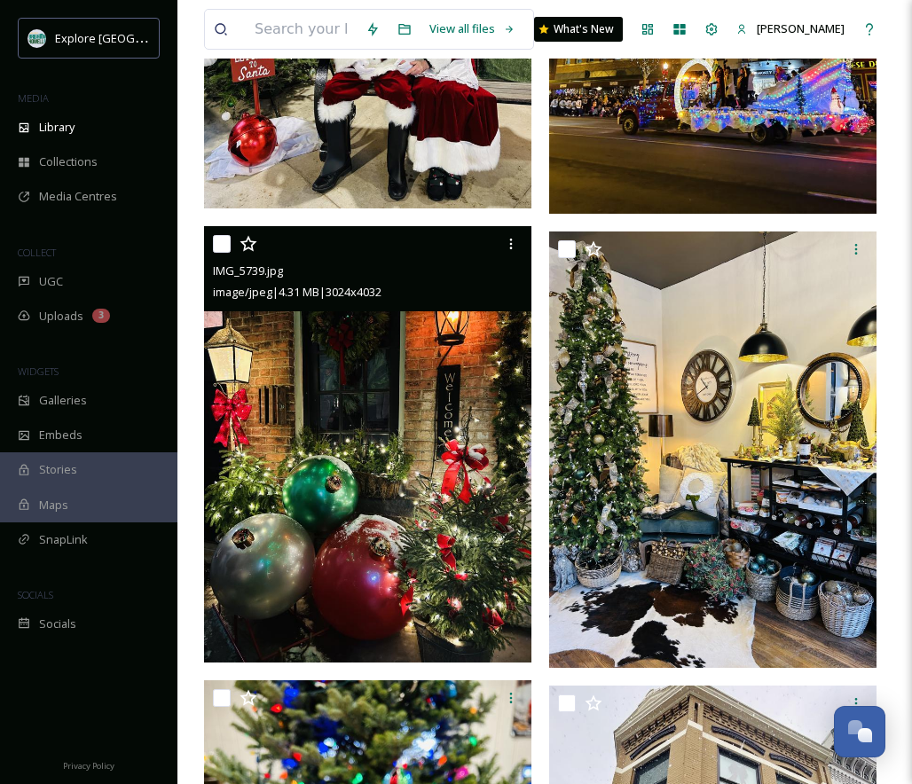
scroll to position [4147, 0]
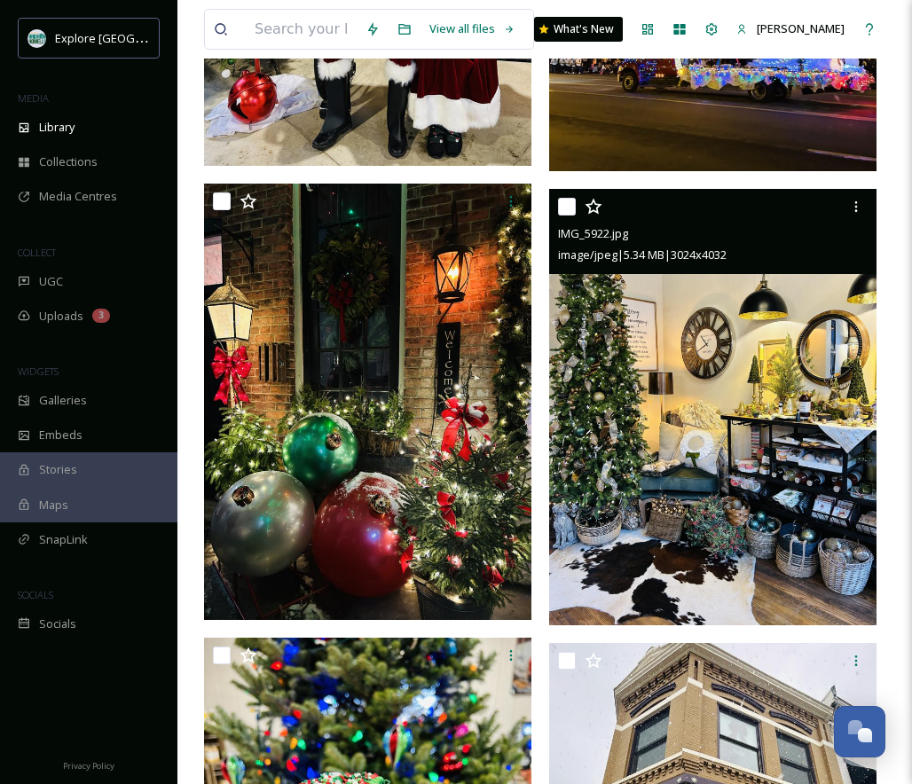
click at [681, 468] on img at bounding box center [712, 407] width 327 height 437
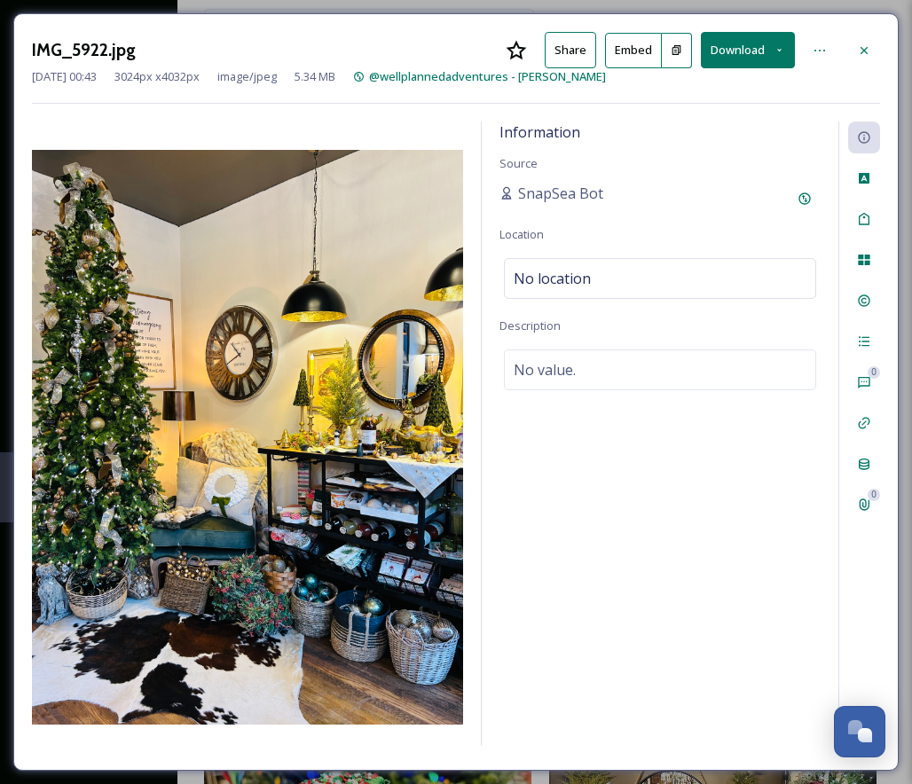
click at [683, 54] on button at bounding box center [677, 50] width 30 height 35
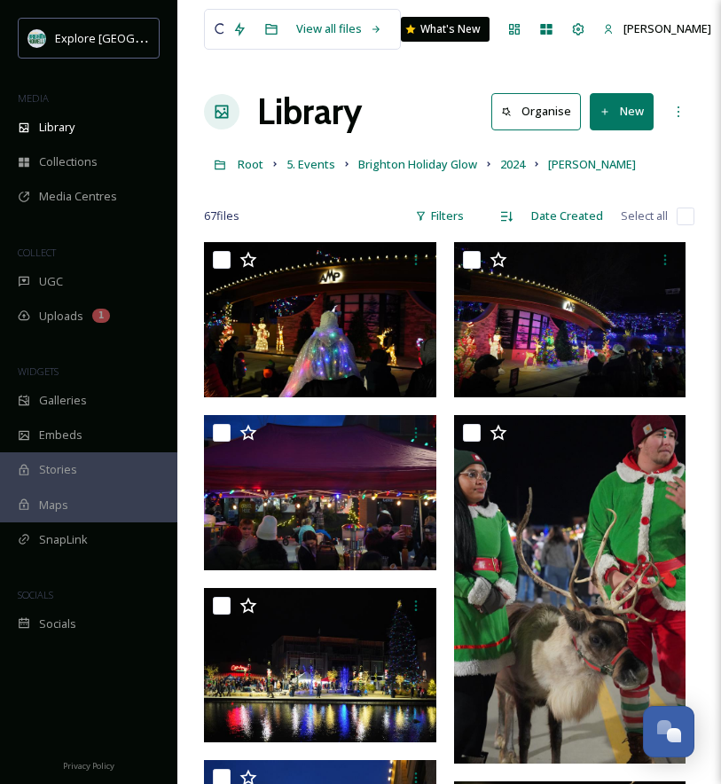
click at [265, 161] on div "Root 5. Events Brighton Holiday Glow 2024 [PERSON_NAME]" at bounding box center [449, 164] width 491 height 34
click at [256, 161] on span "Root" at bounding box center [251, 164] width 26 height 16
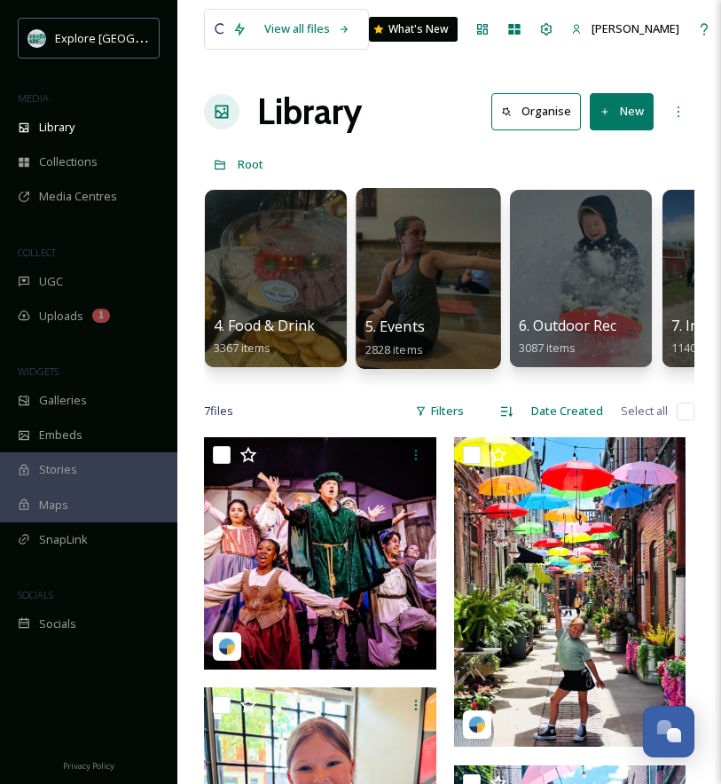
scroll to position [0, 310]
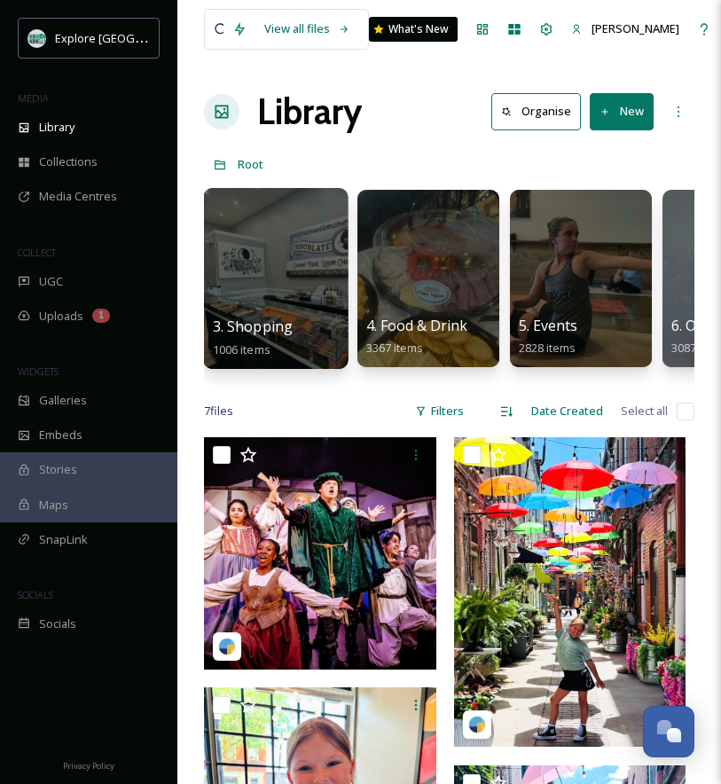
click at [322, 281] on div at bounding box center [275, 278] width 145 height 181
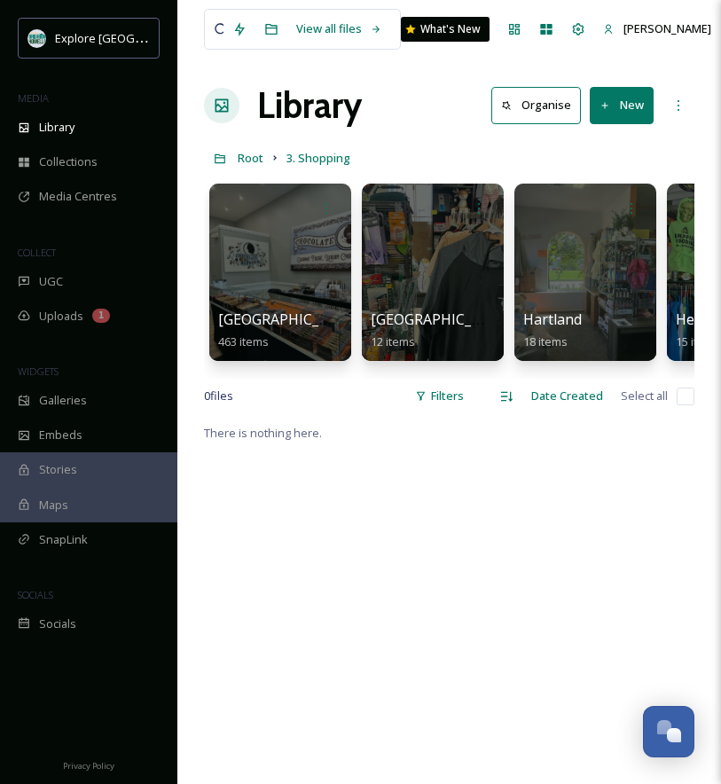
scroll to position [8, 0]
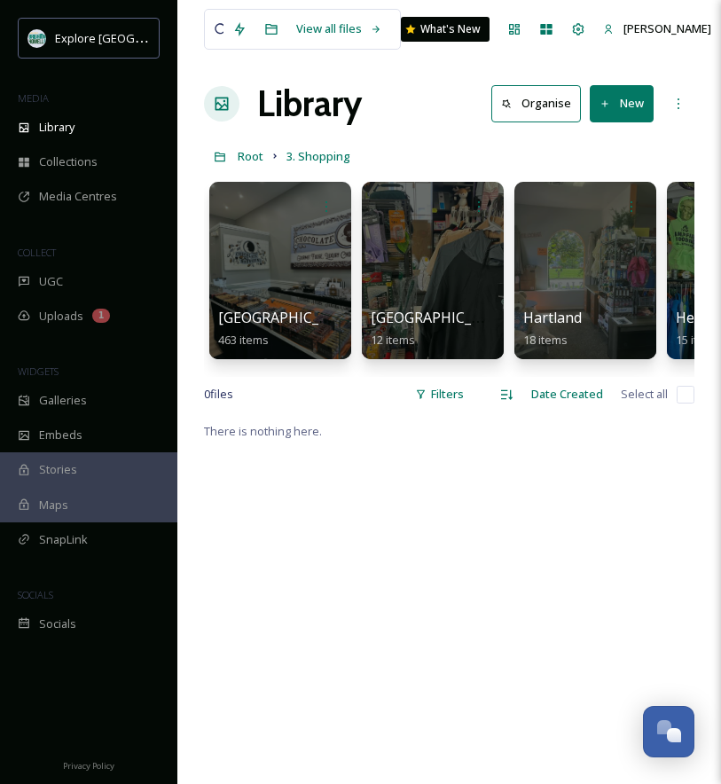
click at [413, 111] on div "Library Organise New" at bounding box center [449, 103] width 491 height 53
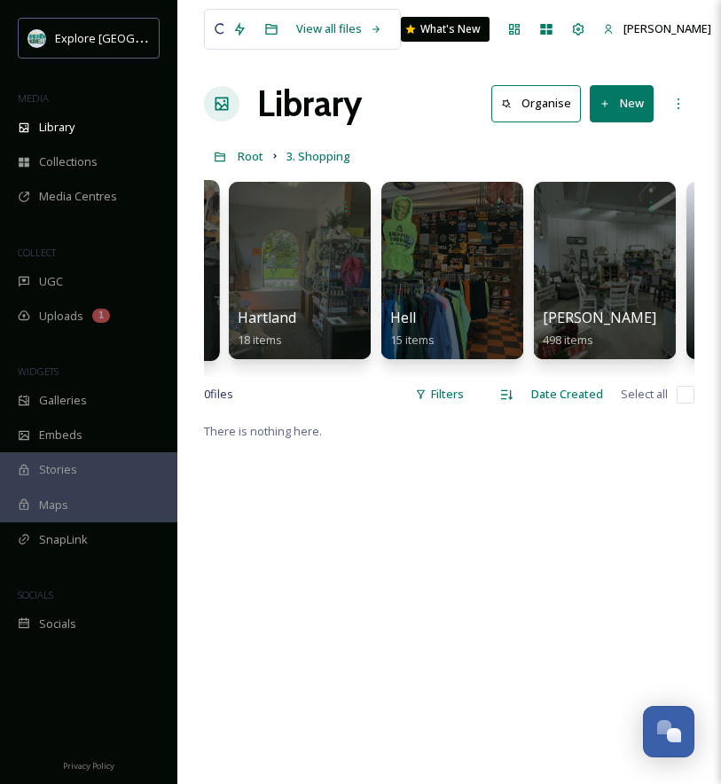
scroll to position [0, 319]
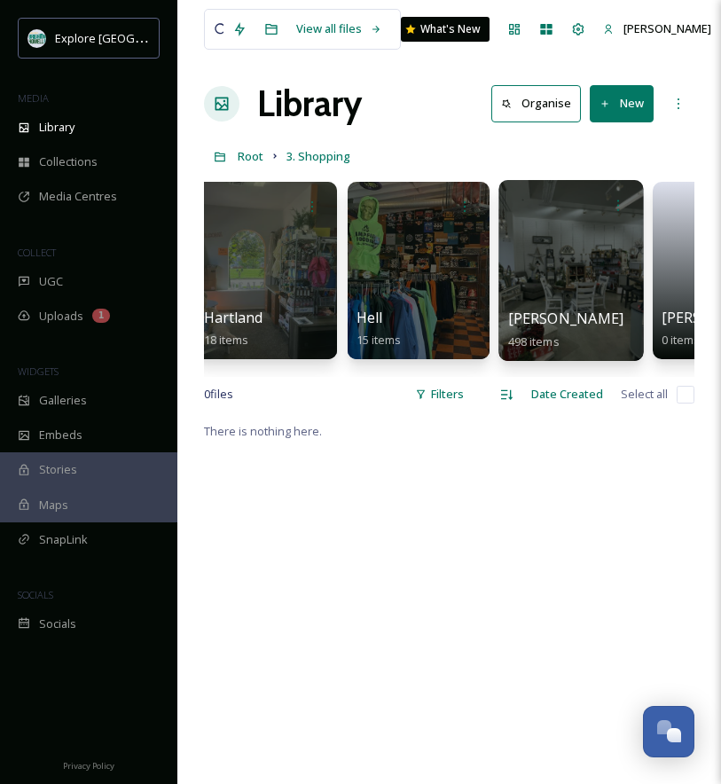
click at [524, 240] on div at bounding box center [571, 270] width 145 height 181
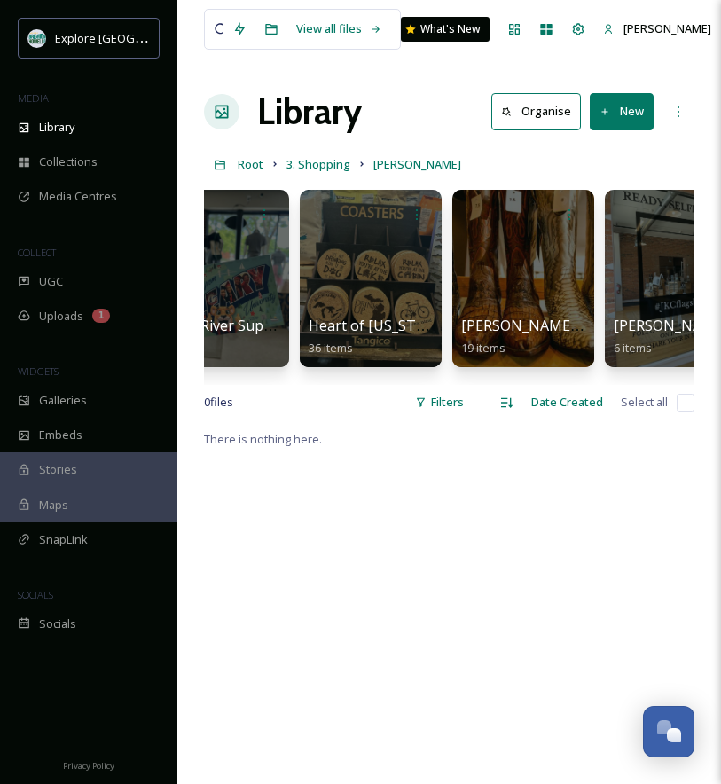
scroll to position [0, 831]
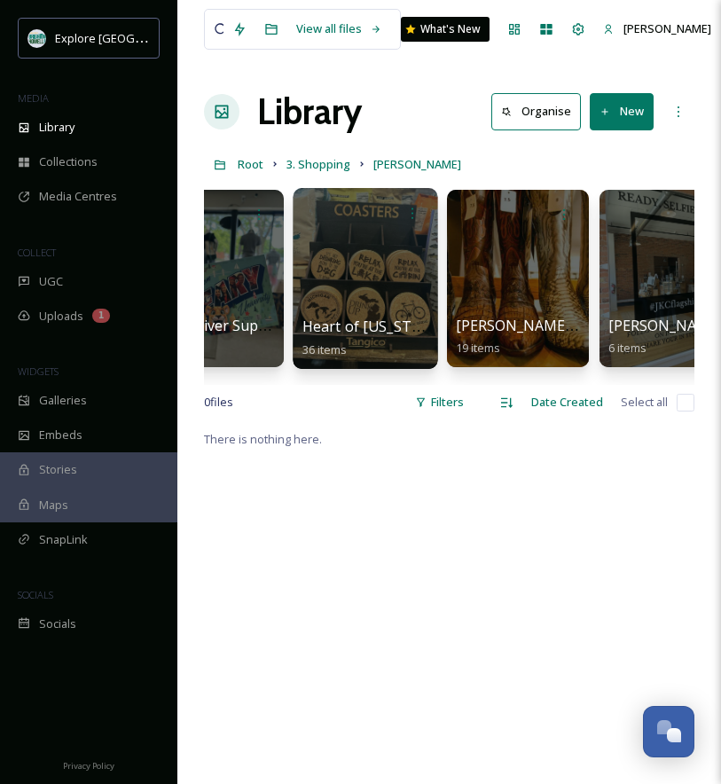
click at [380, 280] on div at bounding box center [365, 278] width 145 height 181
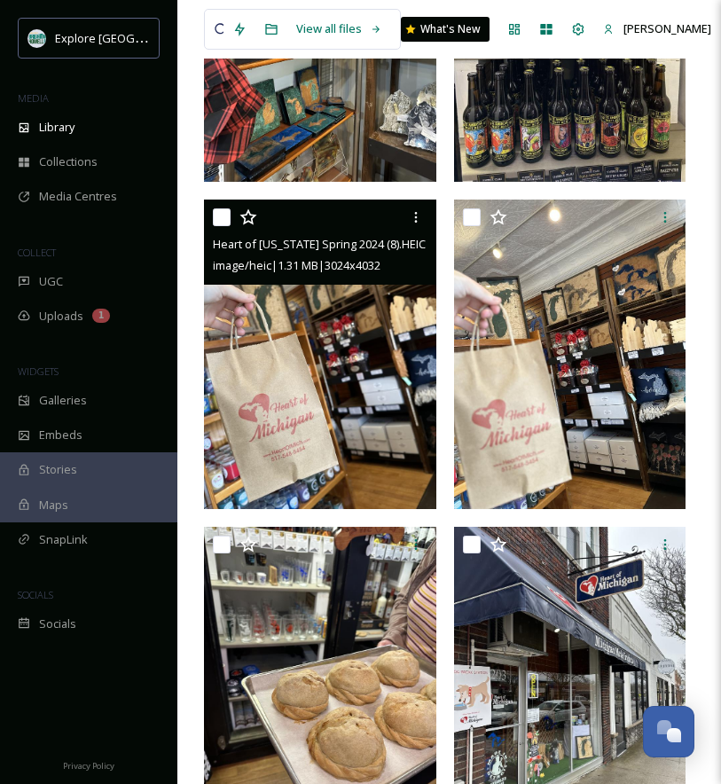
scroll to position [661, 0]
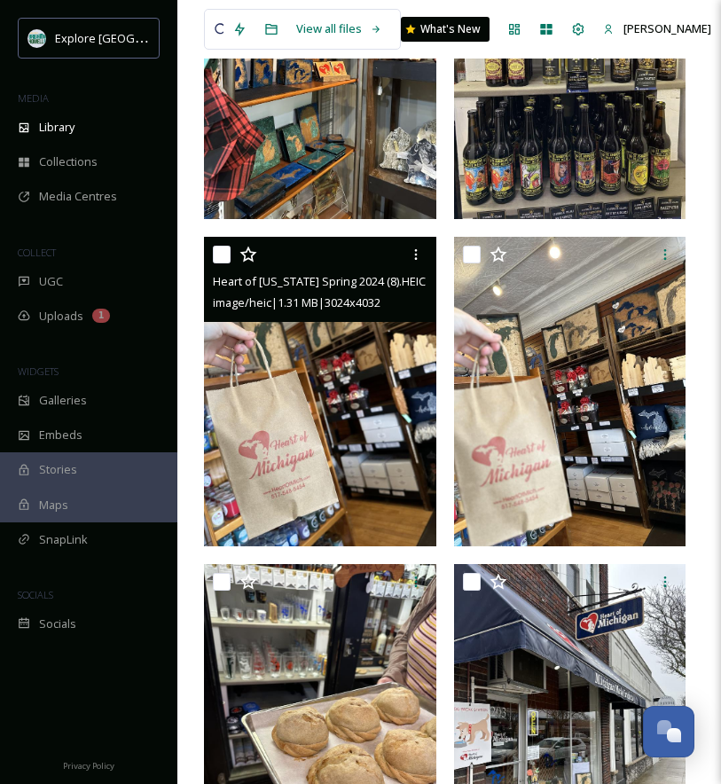
click at [351, 434] on img at bounding box center [320, 392] width 232 height 310
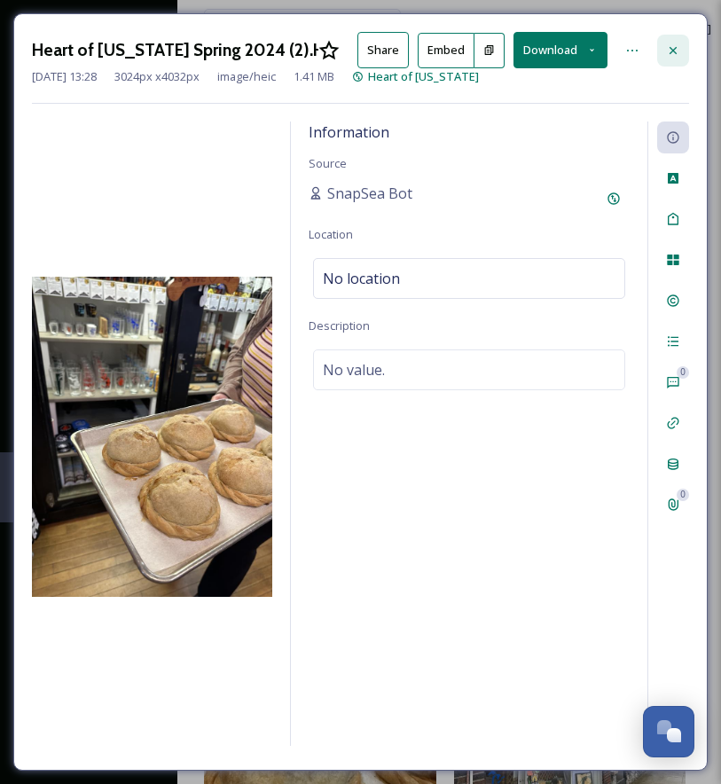
click at [670, 39] on div at bounding box center [674, 51] width 32 height 32
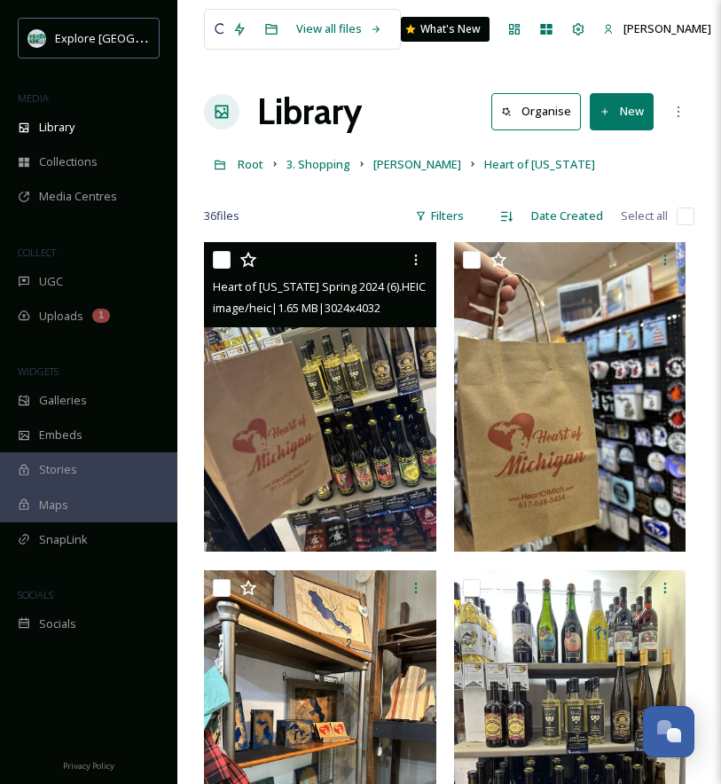
click at [356, 474] on img at bounding box center [320, 397] width 232 height 310
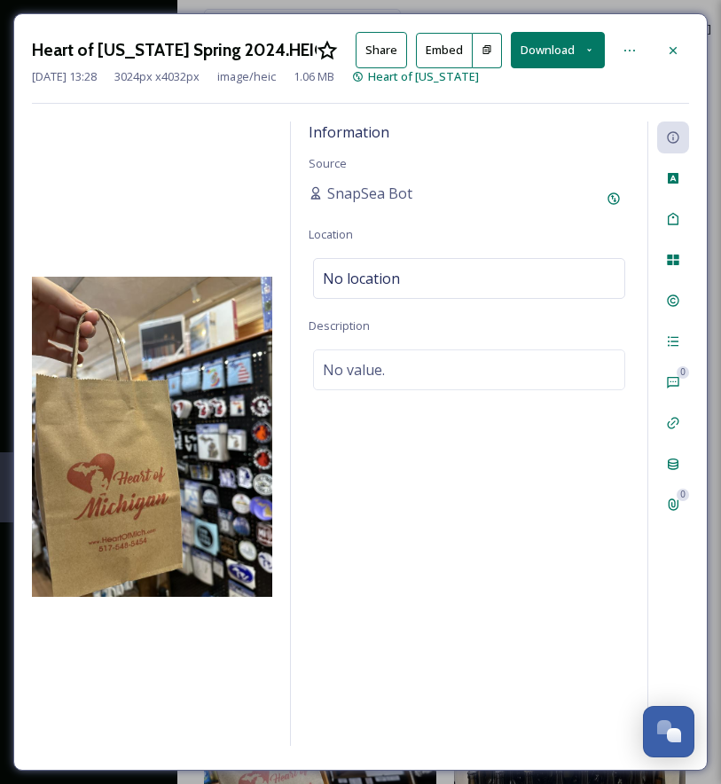
click at [478, 52] on button at bounding box center [488, 50] width 30 height 35
click at [677, 51] on icon at bounding box center [673, 50] width 14 height 14
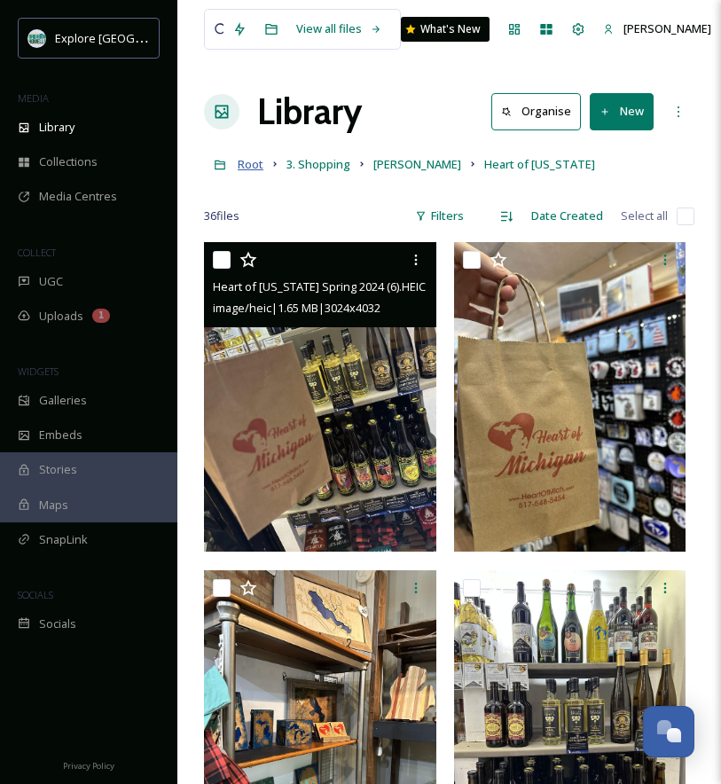
click at [248, 169] on span "Root" at bounding box center [251, 164] width 26 height 16
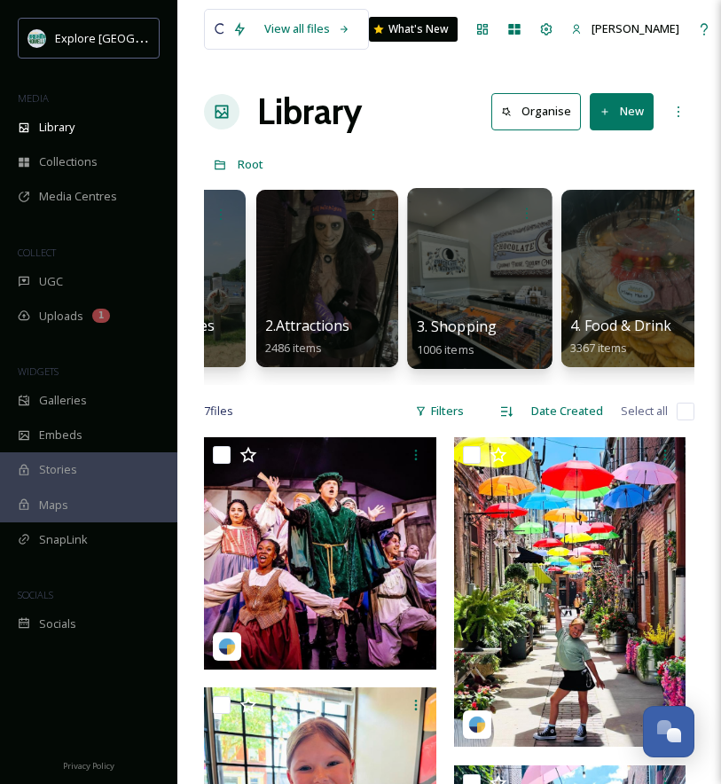
scroll to position [0, 126]
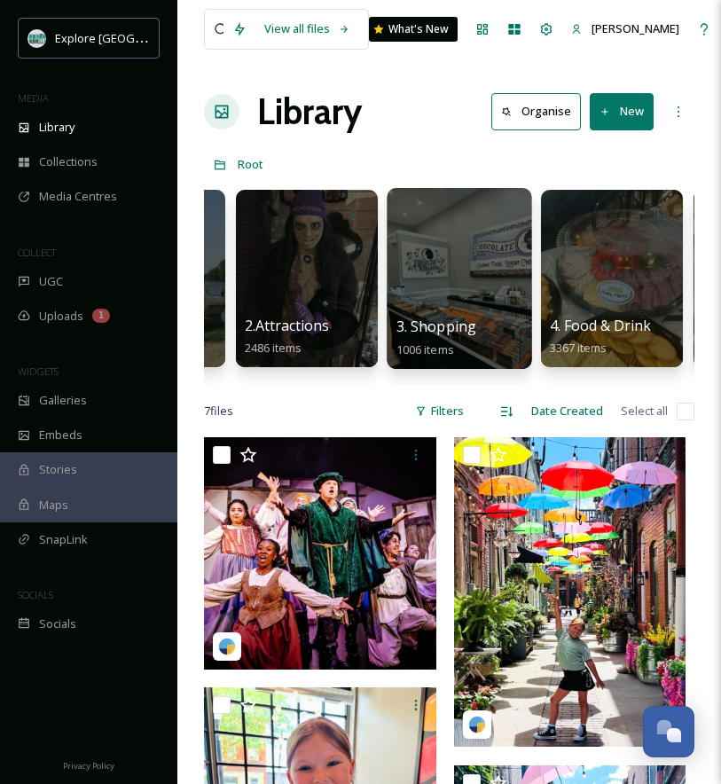
click at [422, 284] on div at bounding box center [459, 278] width 145 height 181
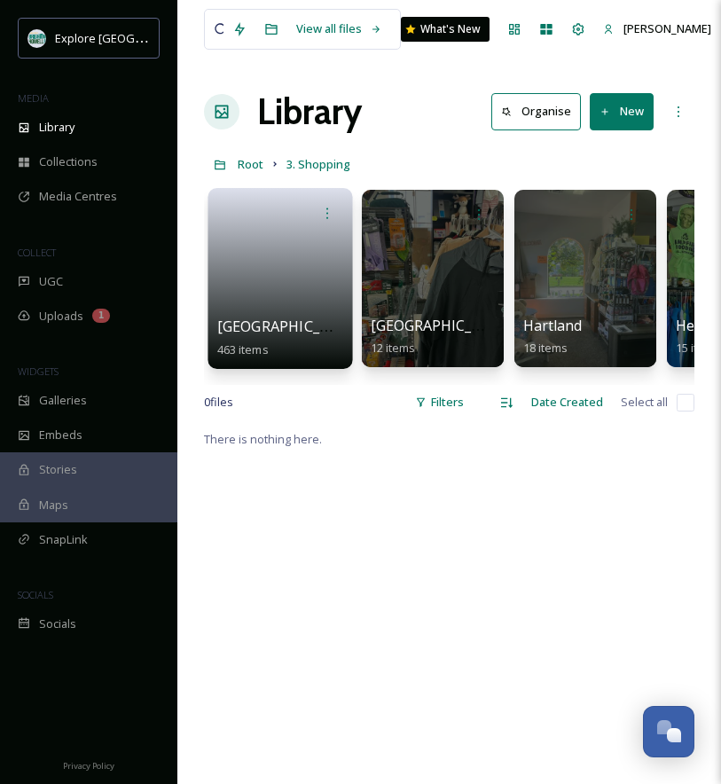
click at [272, 291] on link at bounding box center [280, 273] width 127 height 86
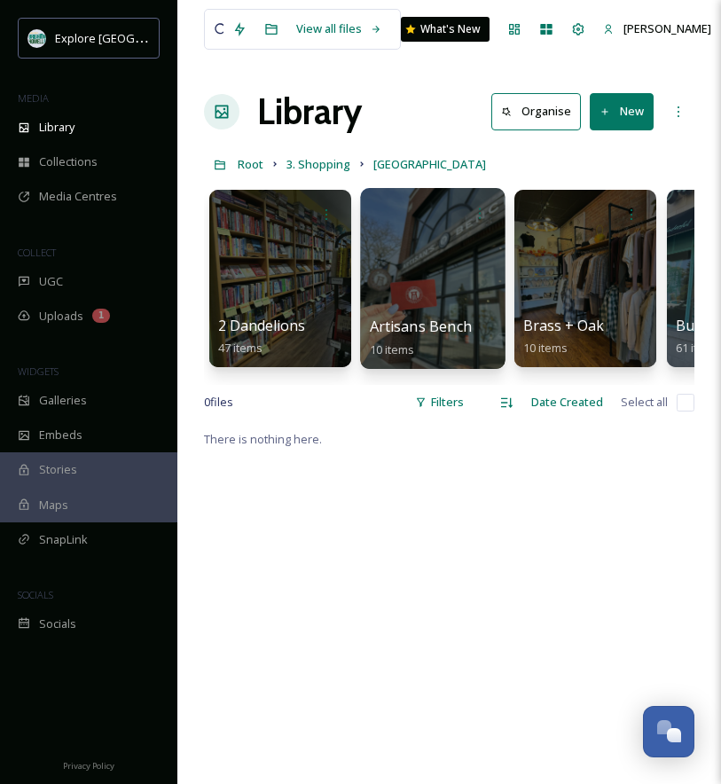
click at [419, 285] on div at bounding box center [432, 278] width 145 height 181
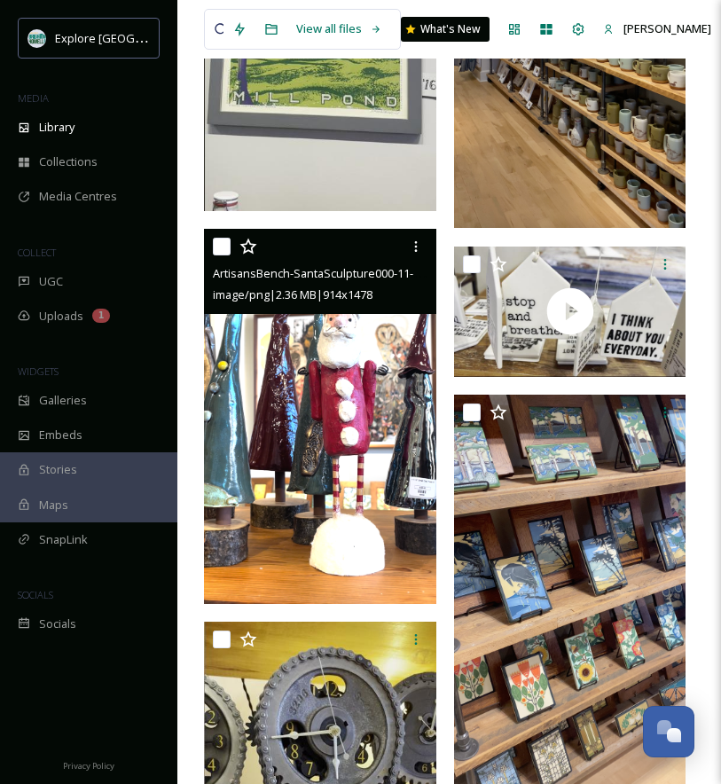
scroll to position [1046, 0]
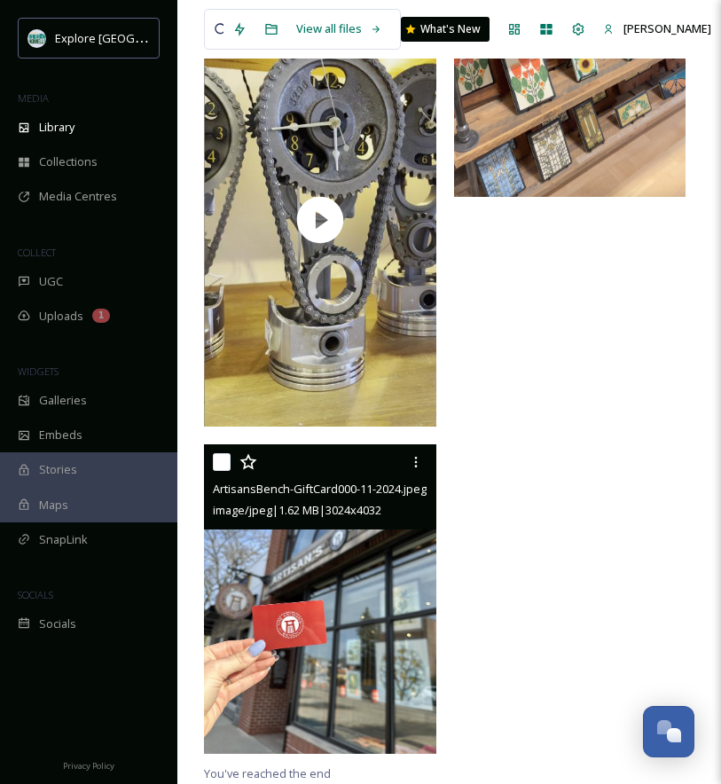
click at [328, 584] on img at bounding box center [320, 600] width 232 height 310
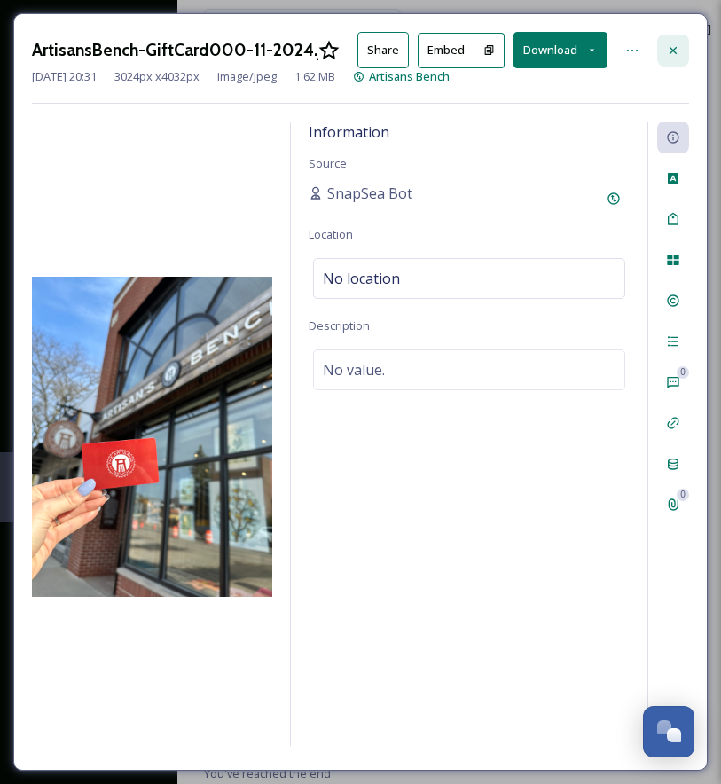
click at [674, 41] on div at bounding box center [674, 51] width 32 height 32
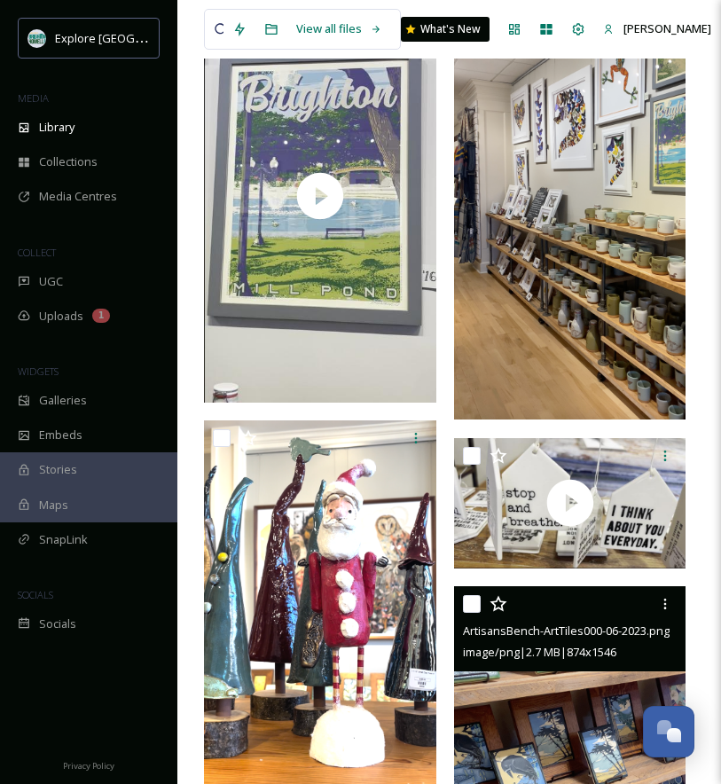
scroll to position [780, 0]
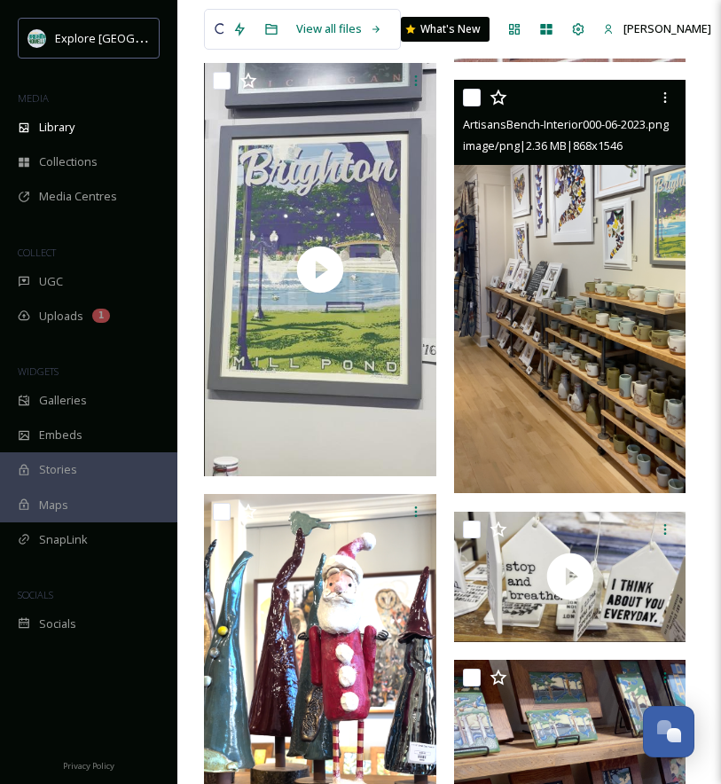
click at [574, 403] on img at bounding box center [570, 286] width 232 height 413
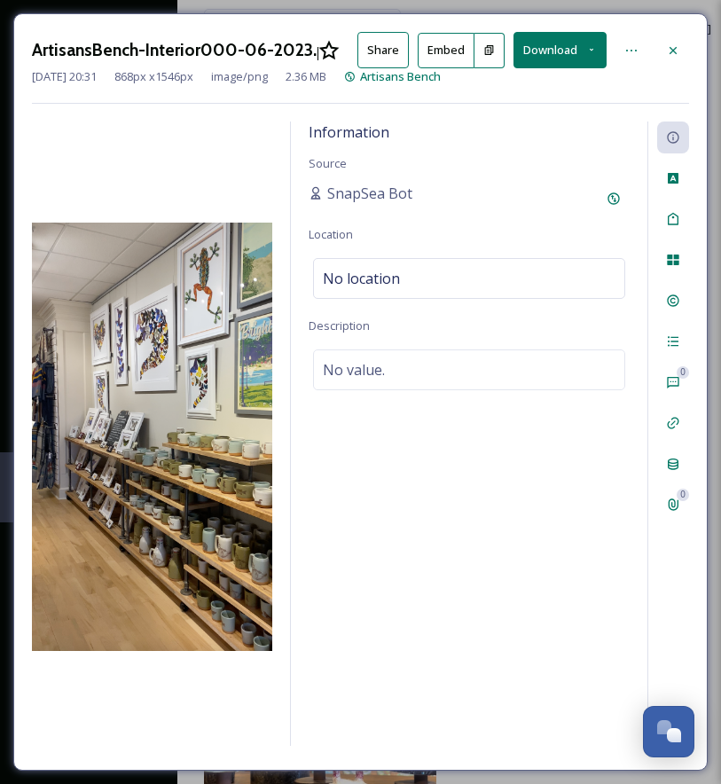
click at [501, 52] on button at bounding box center [490, 50] width 30 height 35
